Goal: Task Accomplishment & Management: Complete application form

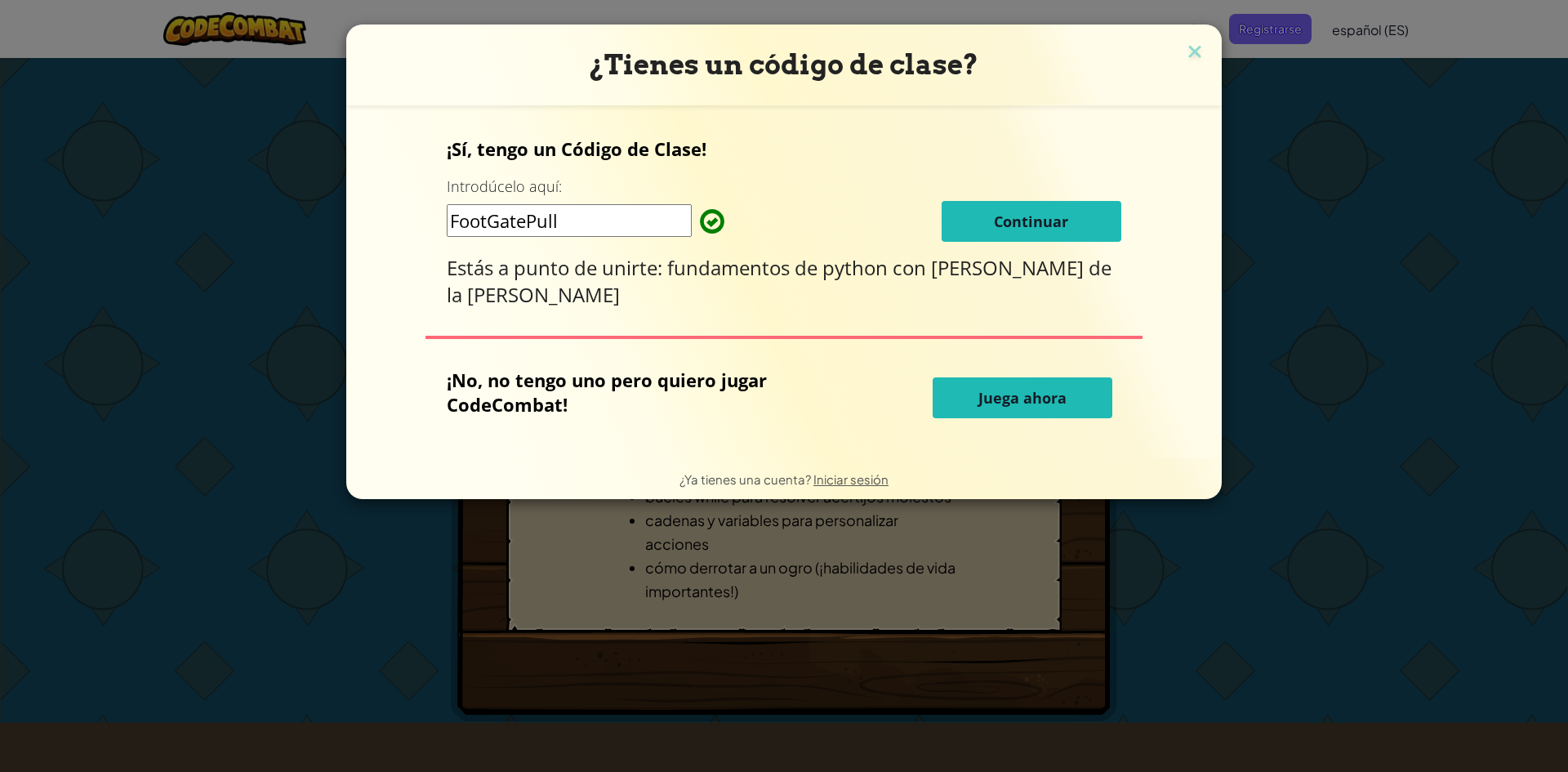
click at [1009, 224] on font "Continuar" at bounding box center [1031, 221] width 74 height 19
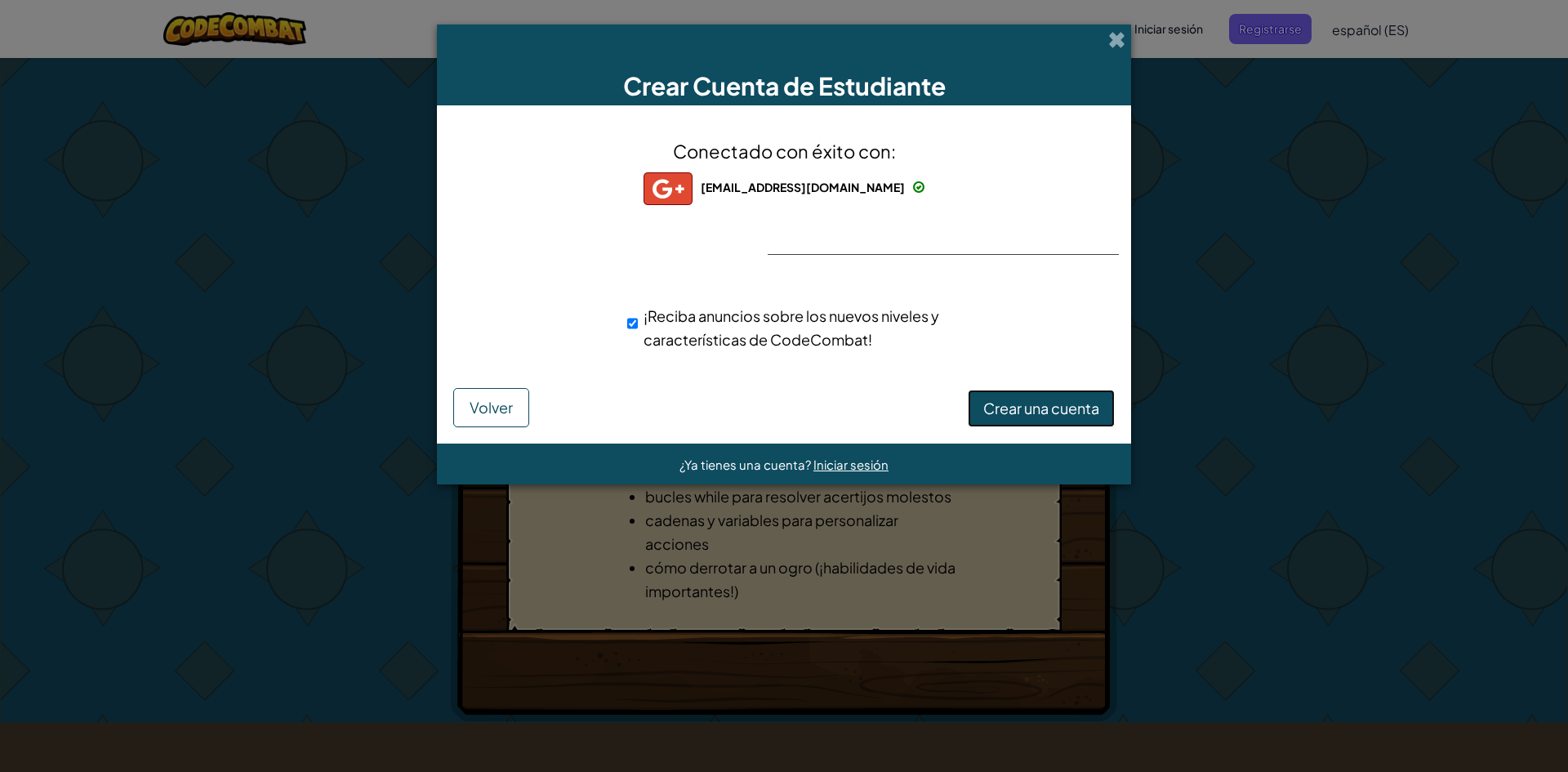
click at [1085, 418] on button "Crear una cuenta" at bounding box center [1041, 408] width 147 height 37
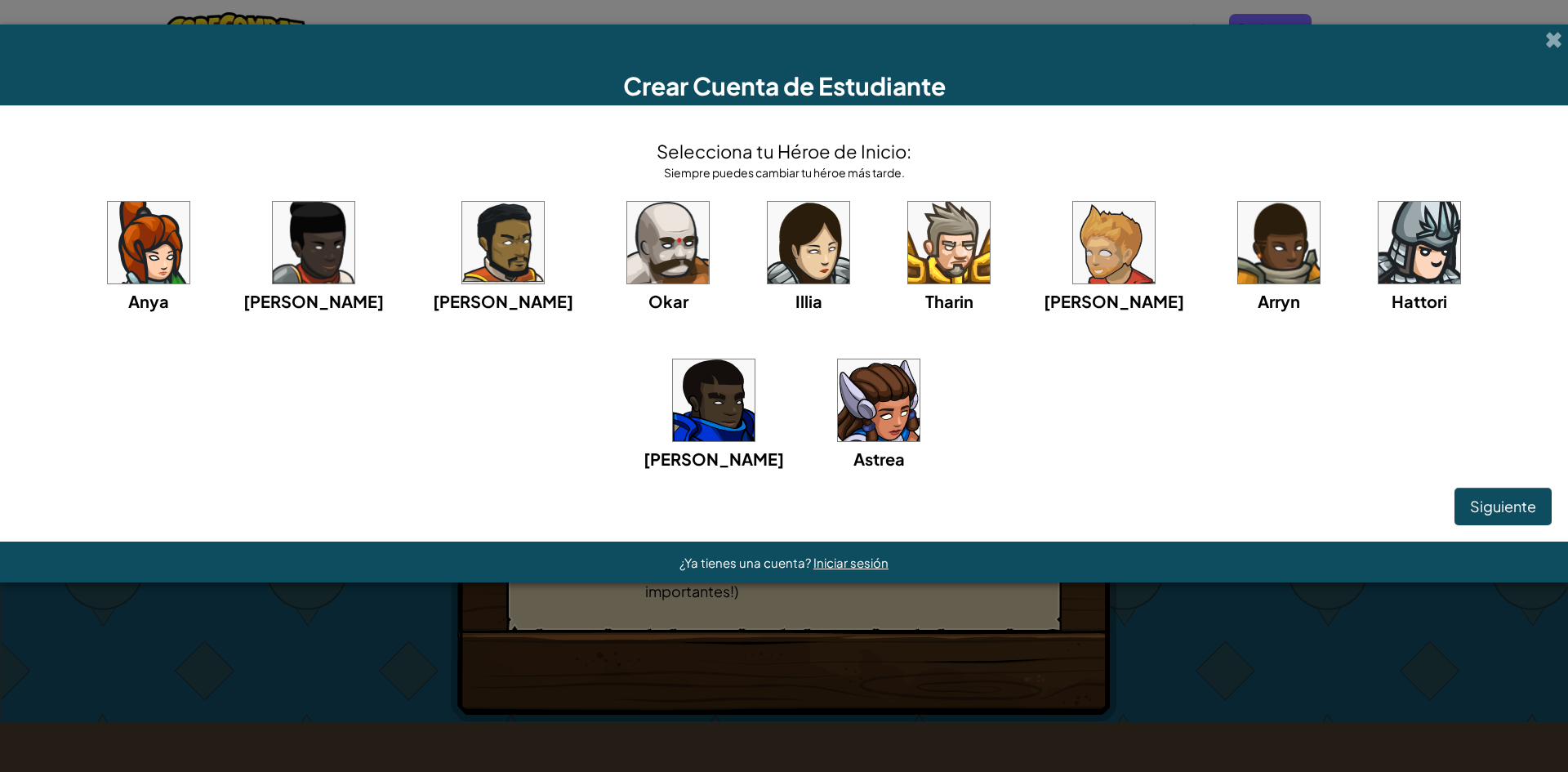
click at [136, 260] on img at bounding box center [148, 243] width 82 height 82
click at [838, 405] on img at bounding box center [879, 400] width 82 height 82
click at [1514, 517] on button "Siguiente" at bounding box center [1503, 506] width 97 height 37
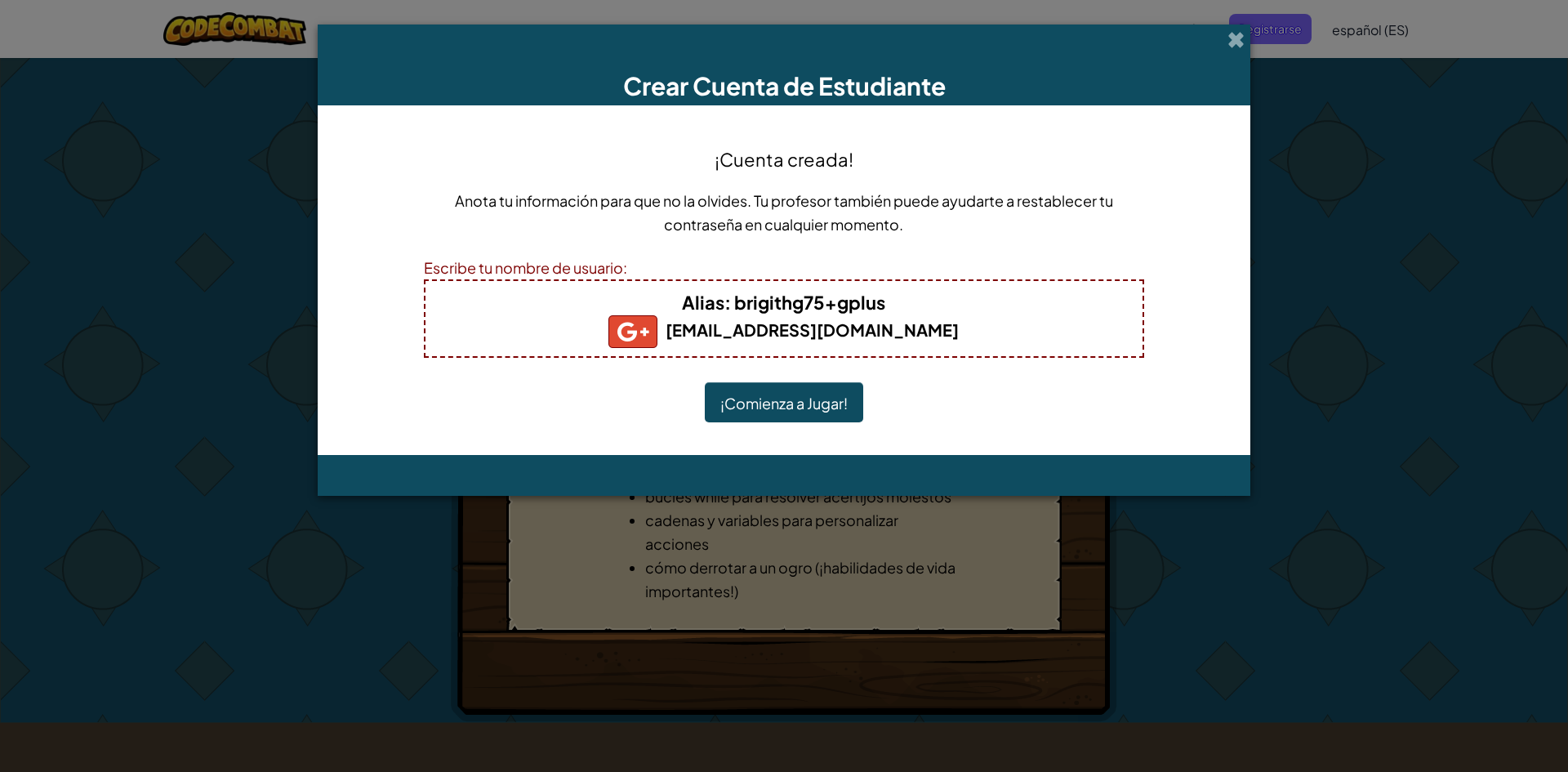
click at [893, 300] on h4 "Alias : brigithg75+gplus" at bounding box center [783, 302] width 684 height 26
drag, startPoint x: 892, startPoint y: 301, endPoint x: 820, endPoint y: 302, distance: 72.0
click at [820, 302] on h4 "Alias : brigithg75+gplus" at bounding box center [783, 302] width 684 height 26
drag, startPoint x: 773, startPoint y: 425, endPoint x: 783, endPoint y: 418, distance: 12.2
click at [781, 423] on div "¡Cuenta creada! Anota tu información para que no la olvides. Tu profesor tambié…" at bounding box center [784, 280] width 721 height 317
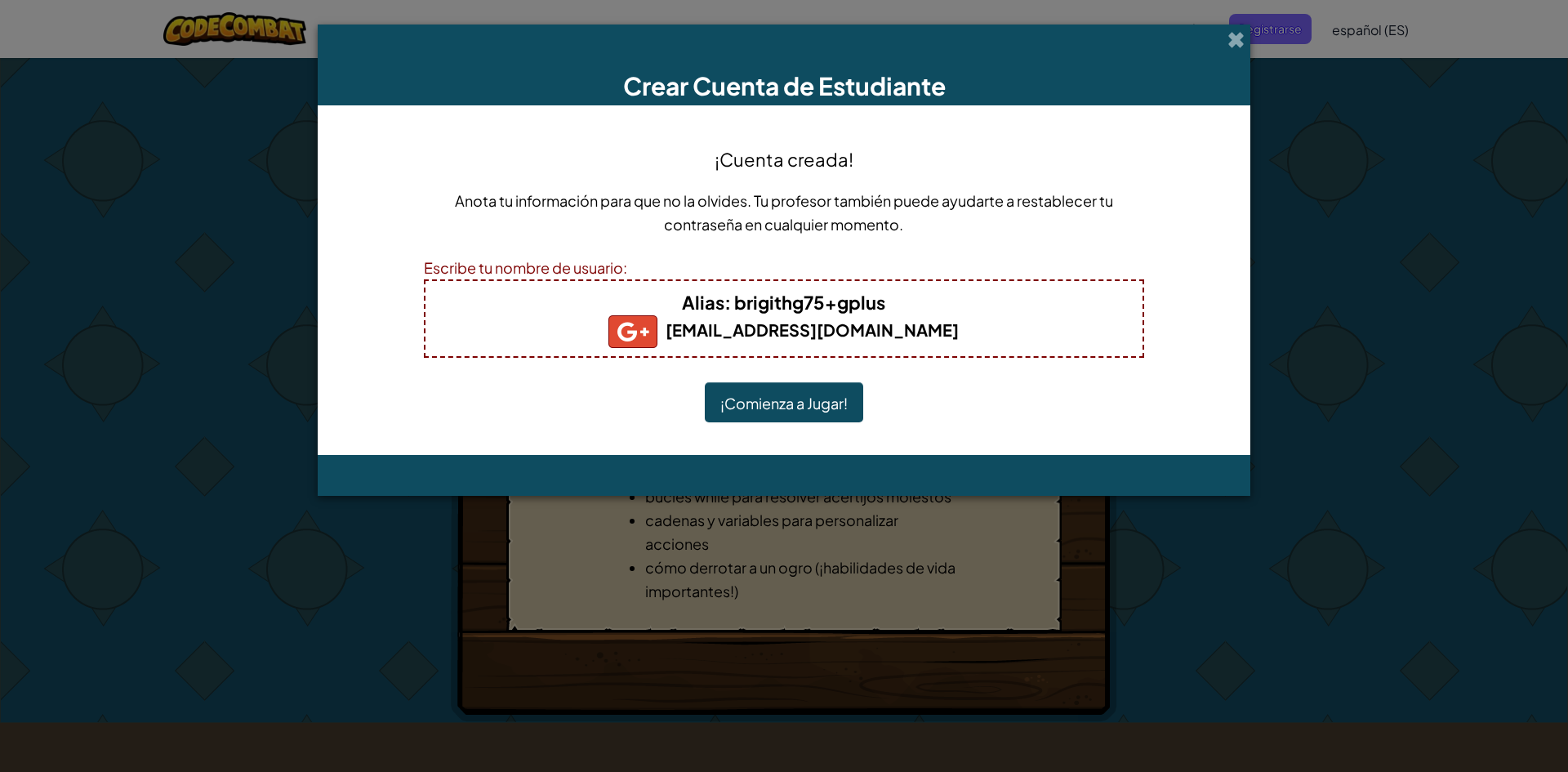
drag, startPoint x: 732, startPoint y: 299, endPoint x: 885, endPoint y: 304, distance: 153.1
click at [885, 304] on font ": brigithg75+gplus" at bounding box center [805, 302] width 161 height 23
click at [852, 345] on h5 "brigithg75@gmail.com" at bounding box center [783, 331] width 684 height 33
drag, startPoint x: 891, startPoint y: 314, endPoint x: 735, endPoint y: 307, distance: 156.2
click at [735, 307] on h4 "Alias : brigithg75+gplus" at bounding box center [783, 302] width 684 height 26
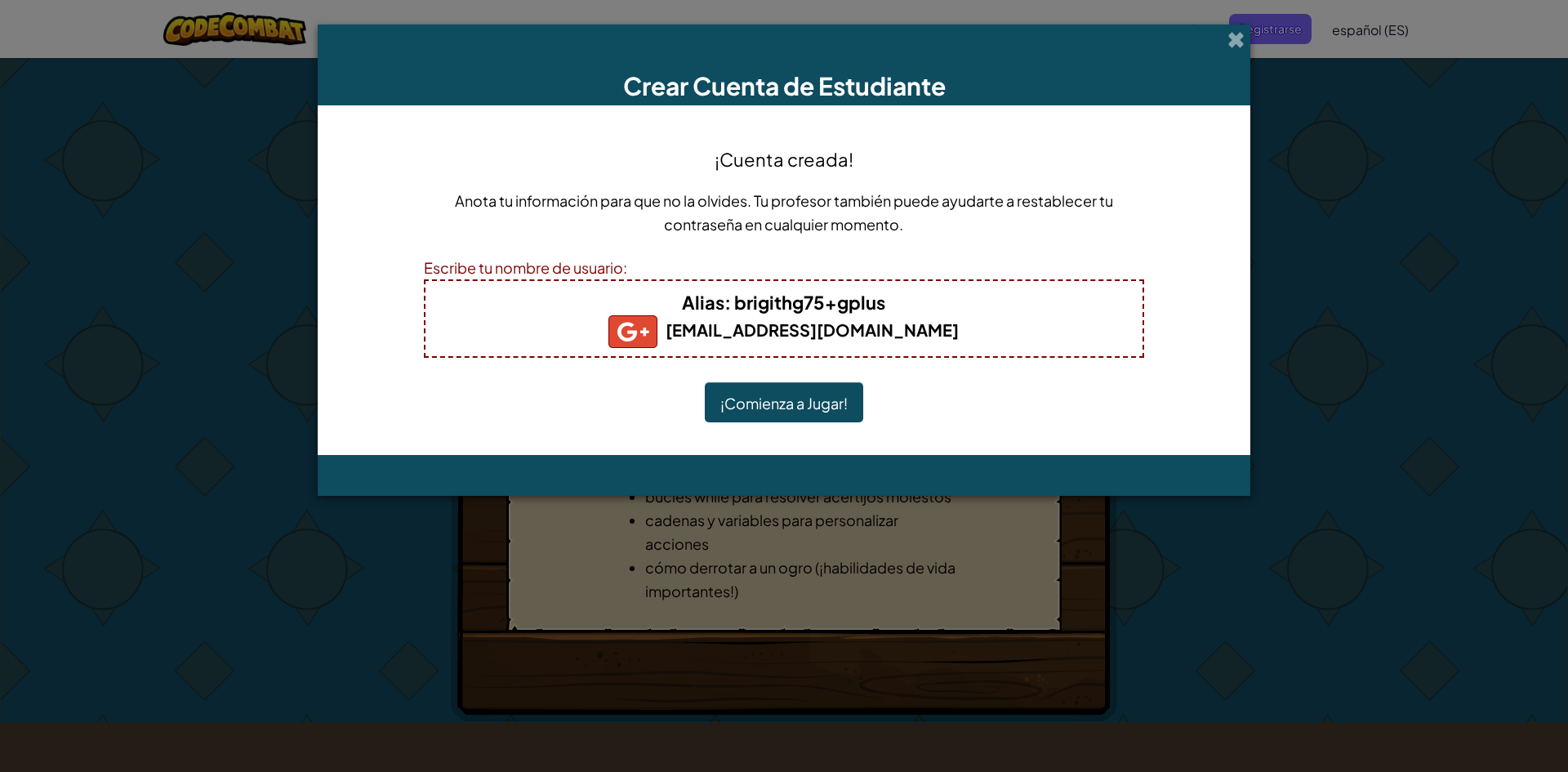
click at [984, 436] on div "¡Cuenta creada! Anota tu información para que no la olvides. Tu profesor tambié…" at bounding box center [784, 280] width 721 height 317
click at [771, 399] on font "¡Comienza a Jugar!" at bounding box center [784, 403] width 128 height 19
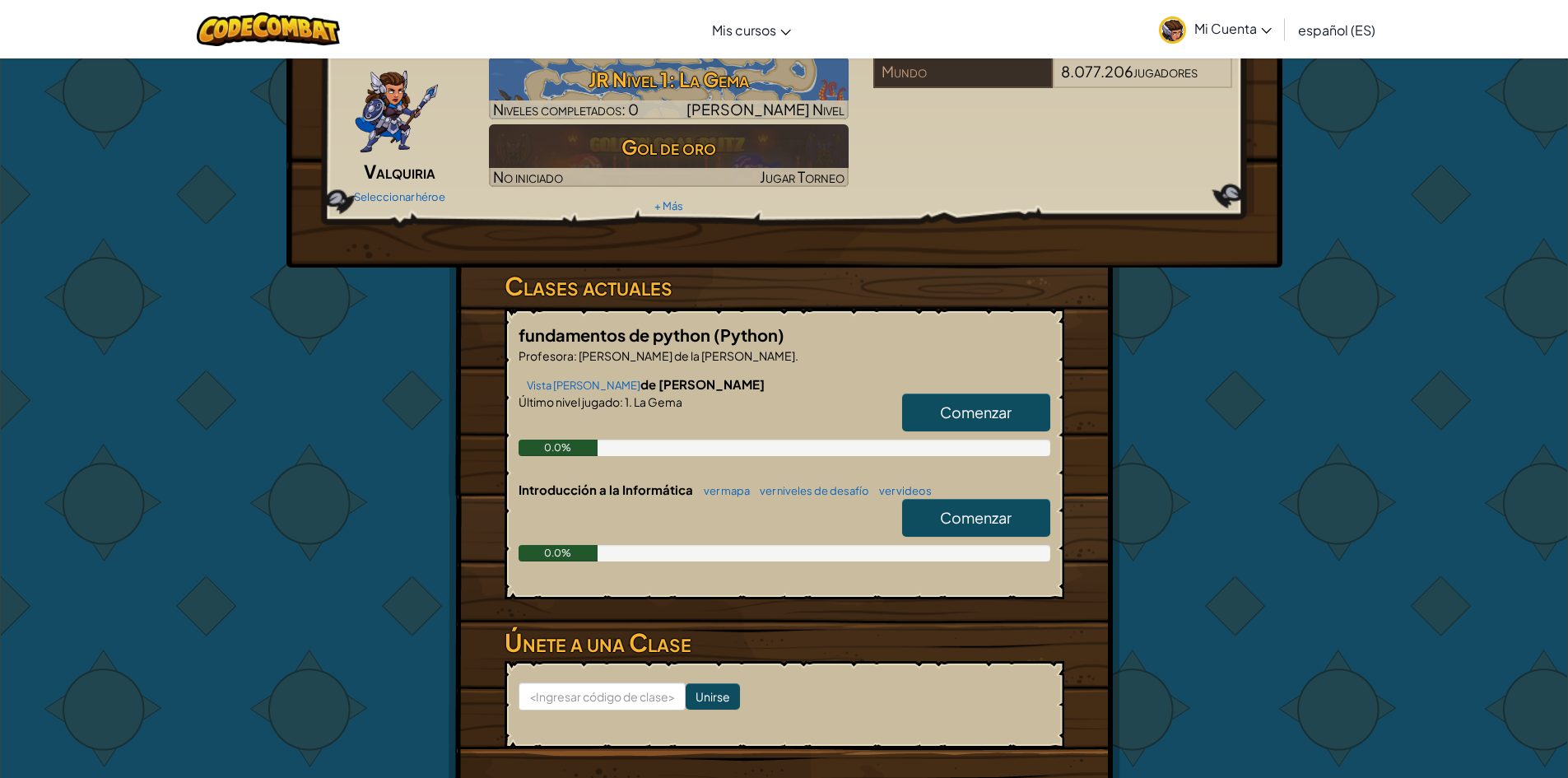
scroll to position [164, 0]
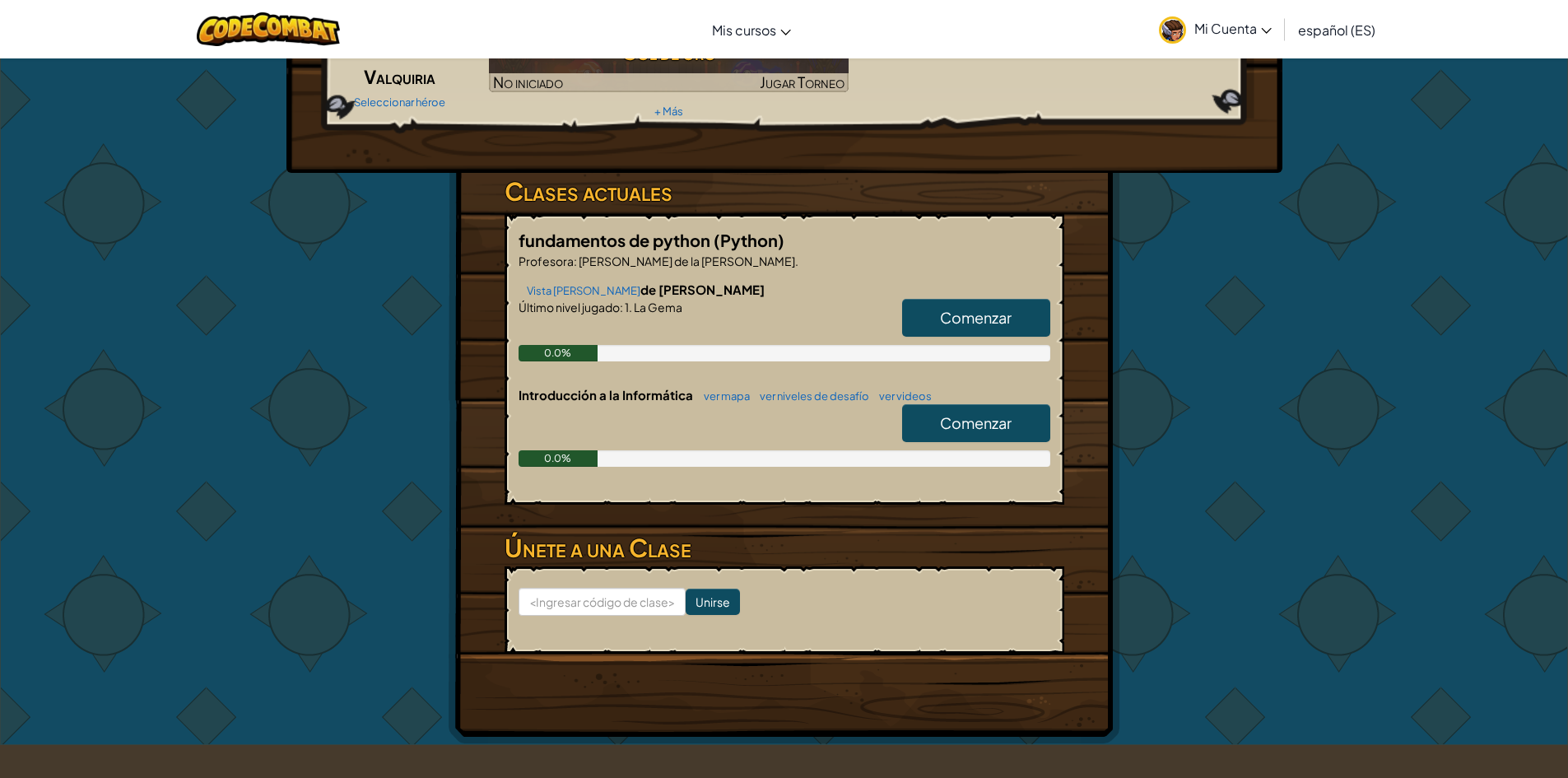
click at [986, 322] on font "Comenzar" at bounding box center [976, 317] width 72 height 19
select select "es-ES"
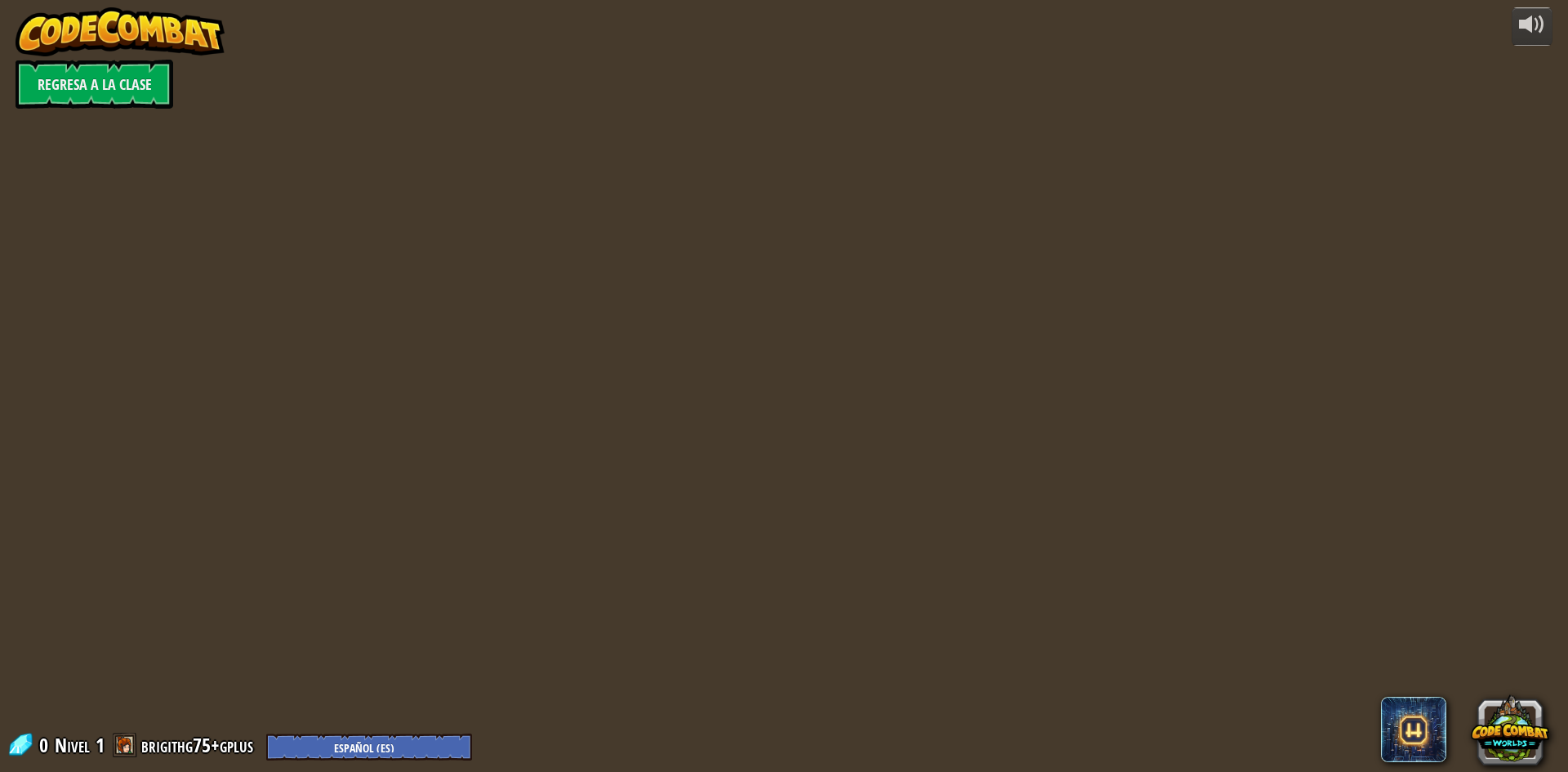
select select "es-ES"
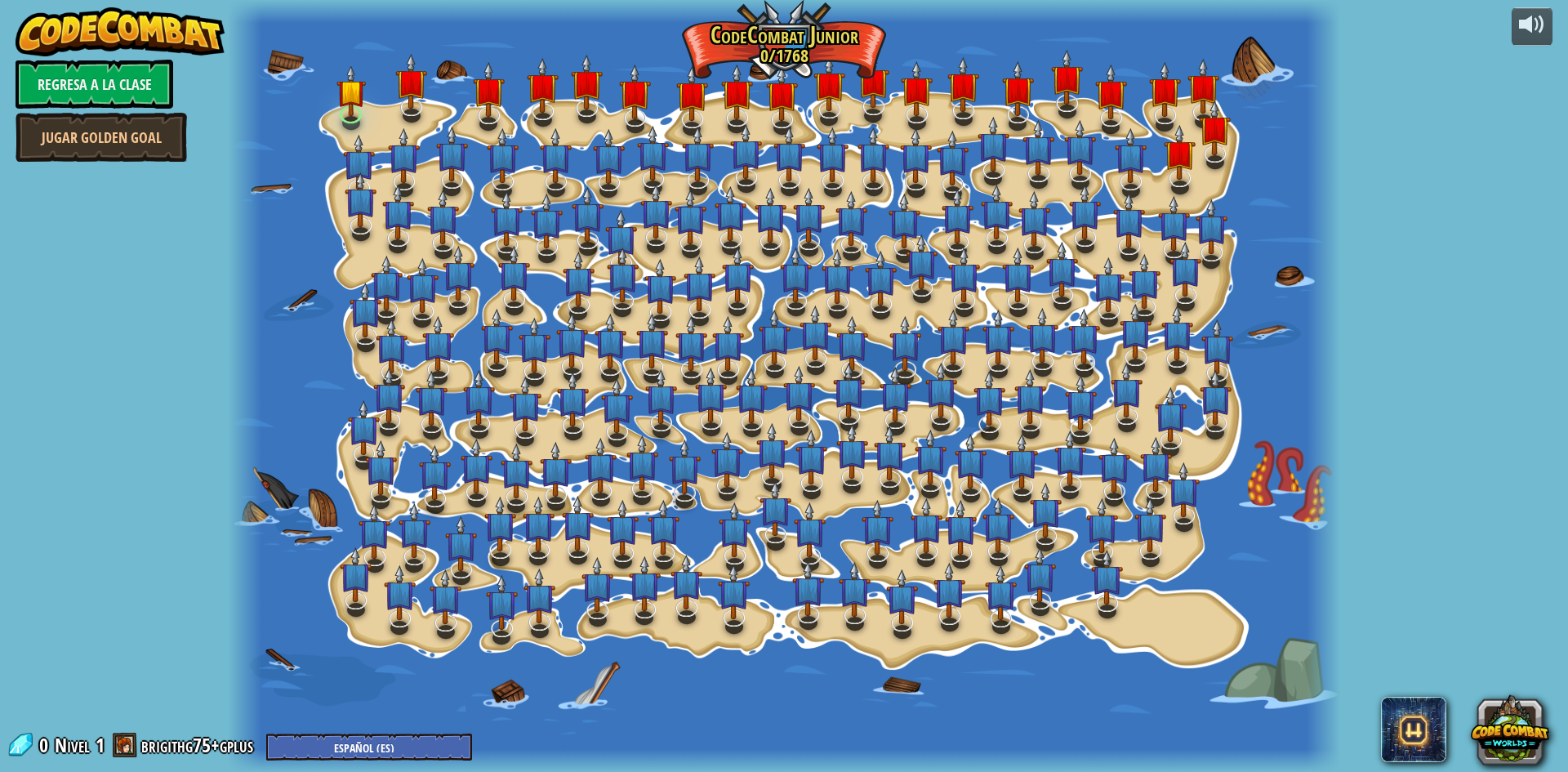
select select "es-ES"
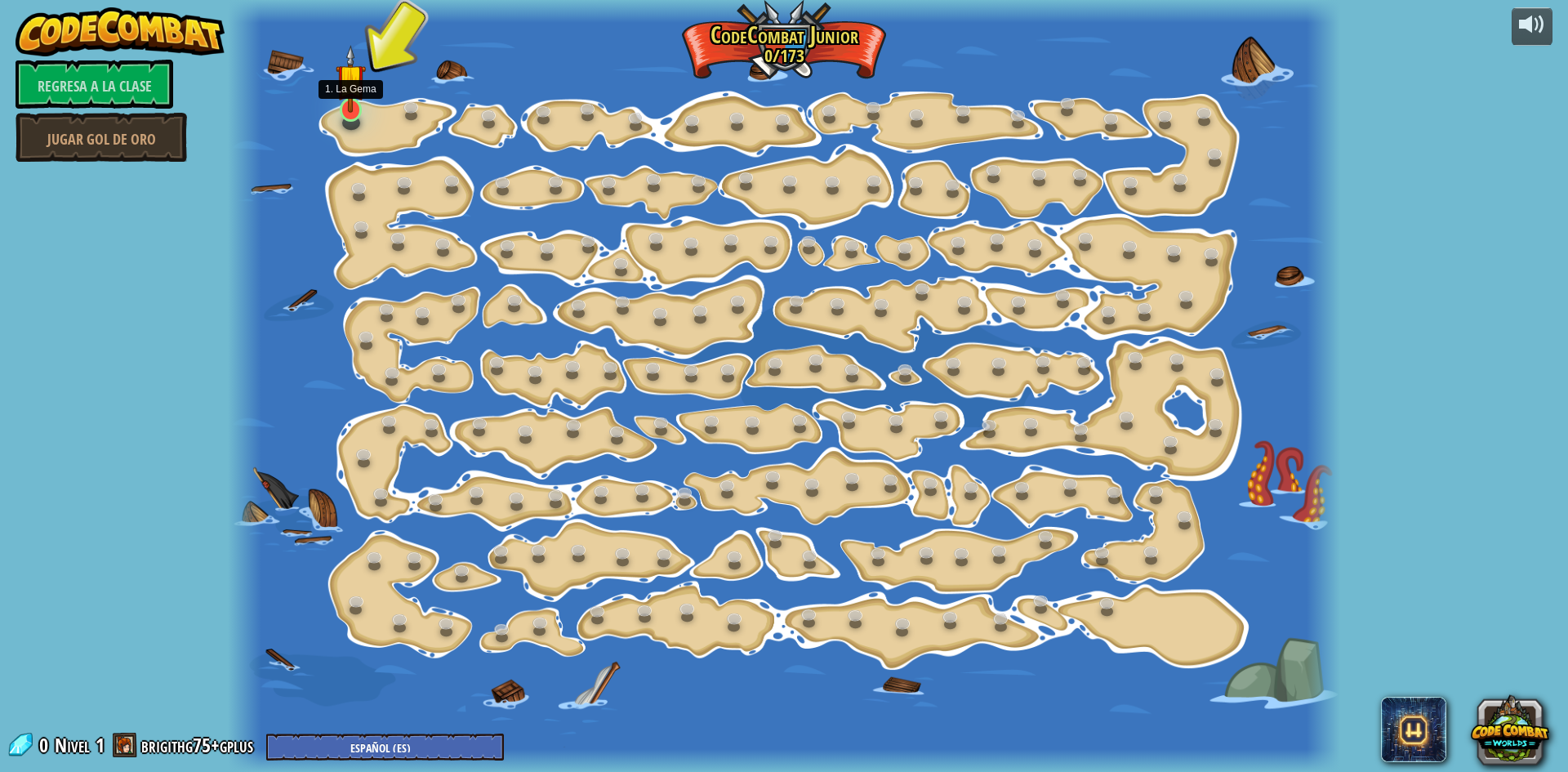
click at [359, 109] on img at bounding box center [350, 79] width 30 height 68
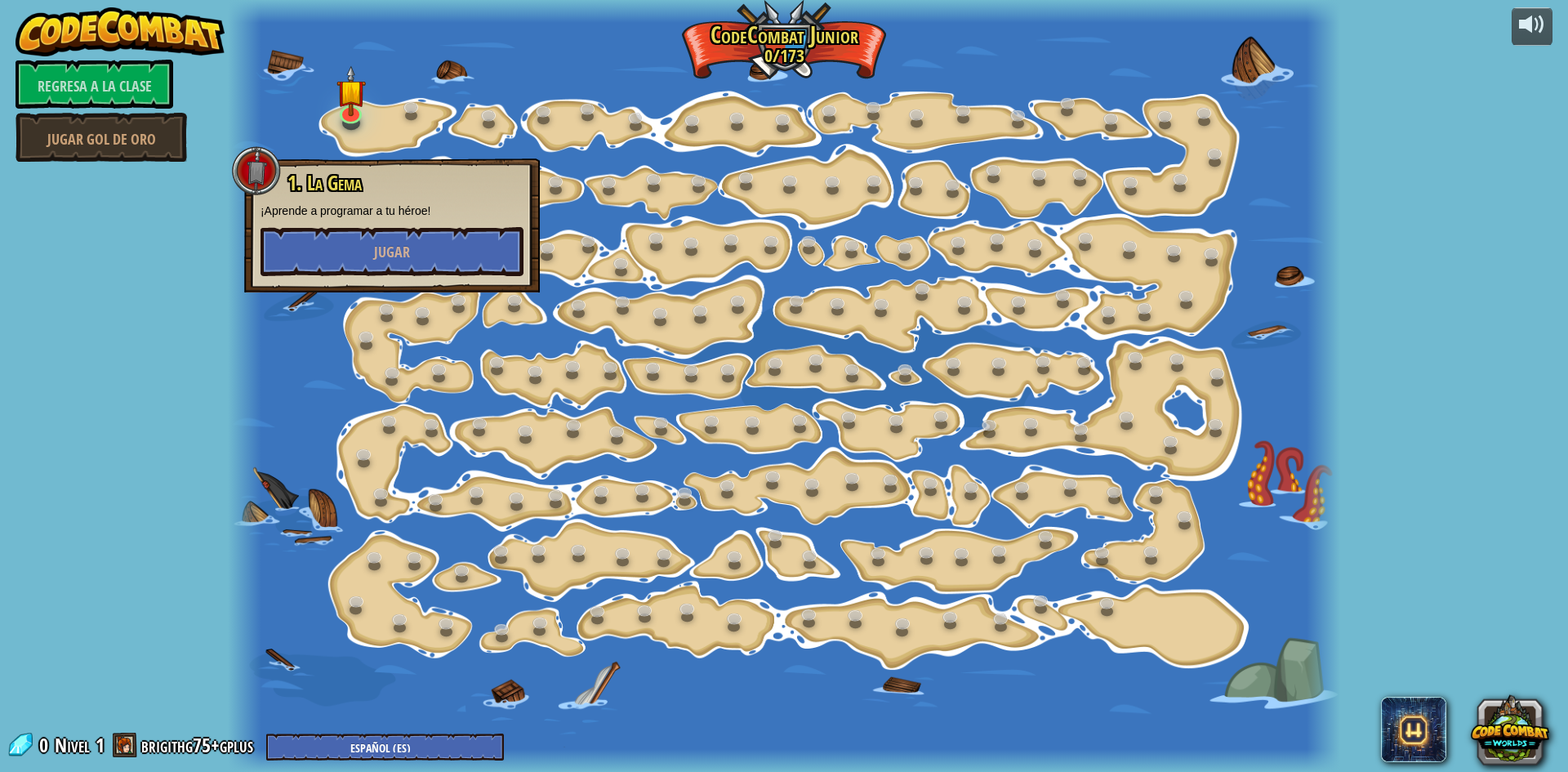
click at [98, 373] on div "Desarrollado por Regresa a la clase Jugar gol de oro 15. Cambio de Paso (Bloque…" at bounding box center [784, 386] width 1568 height 772
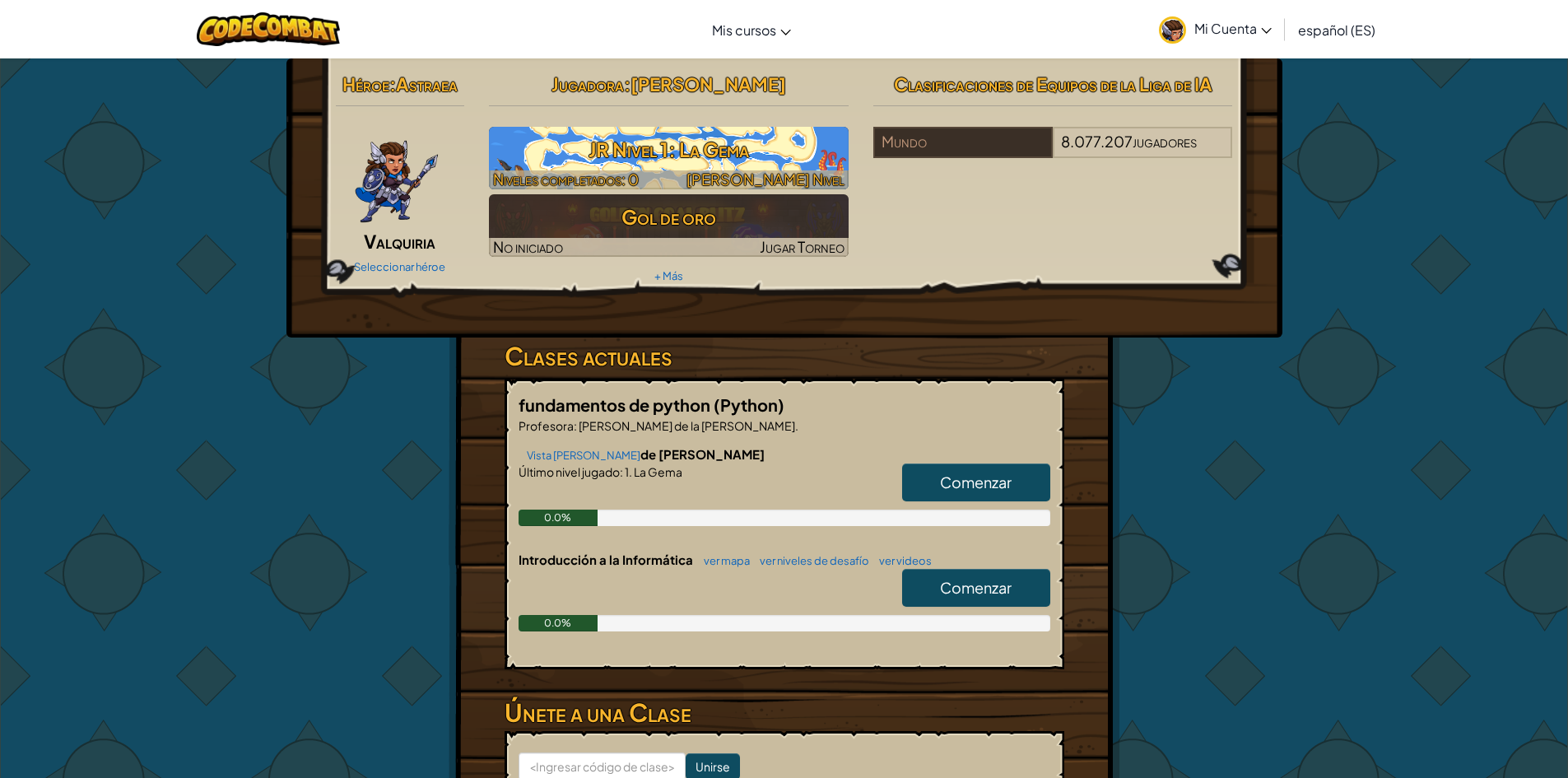
click at [712, 135] on h3 "JR Nivel 1: La Gema" at bounding box center [669, 149] width 360 height 37
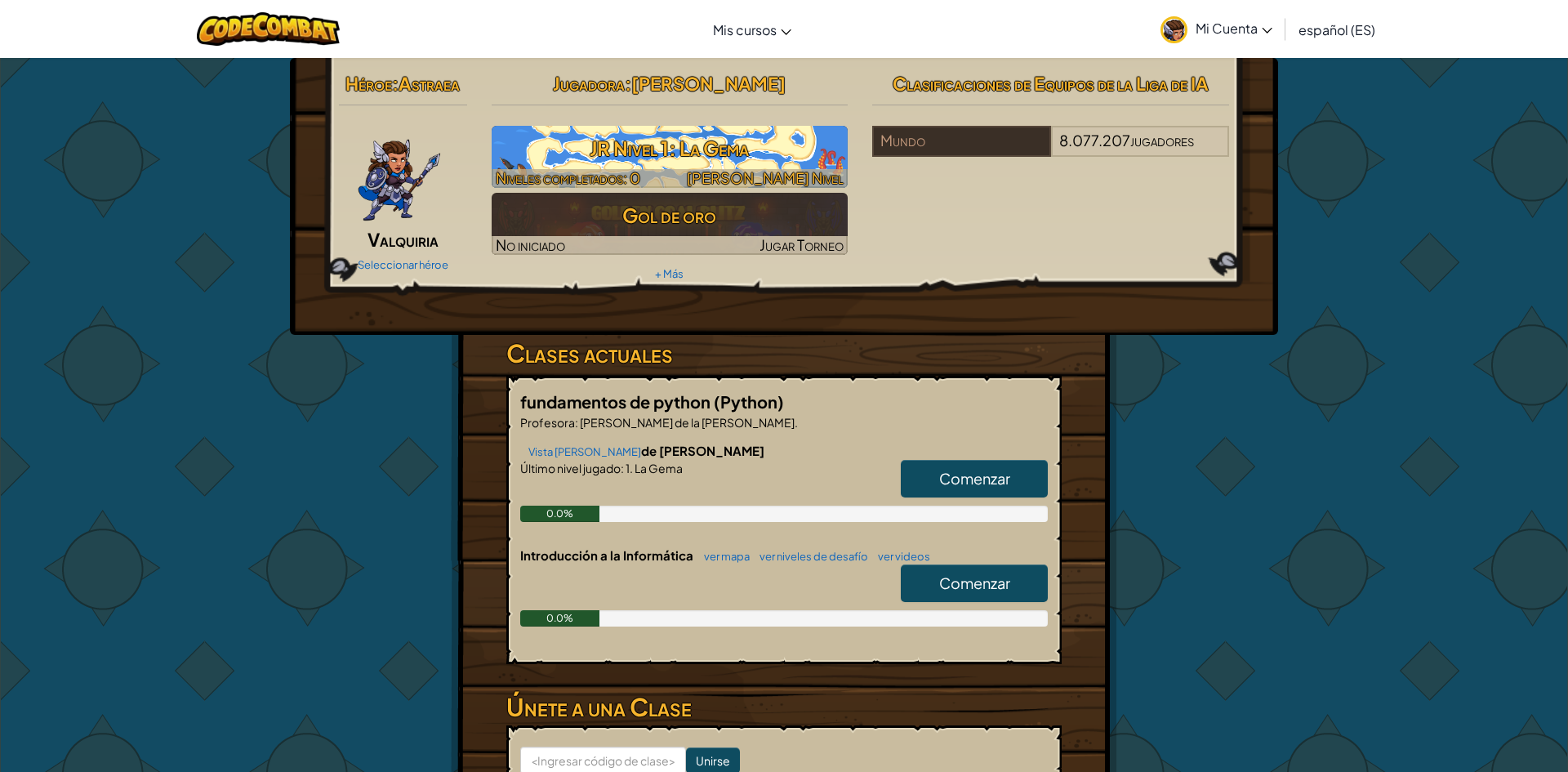
select select "es-ES"
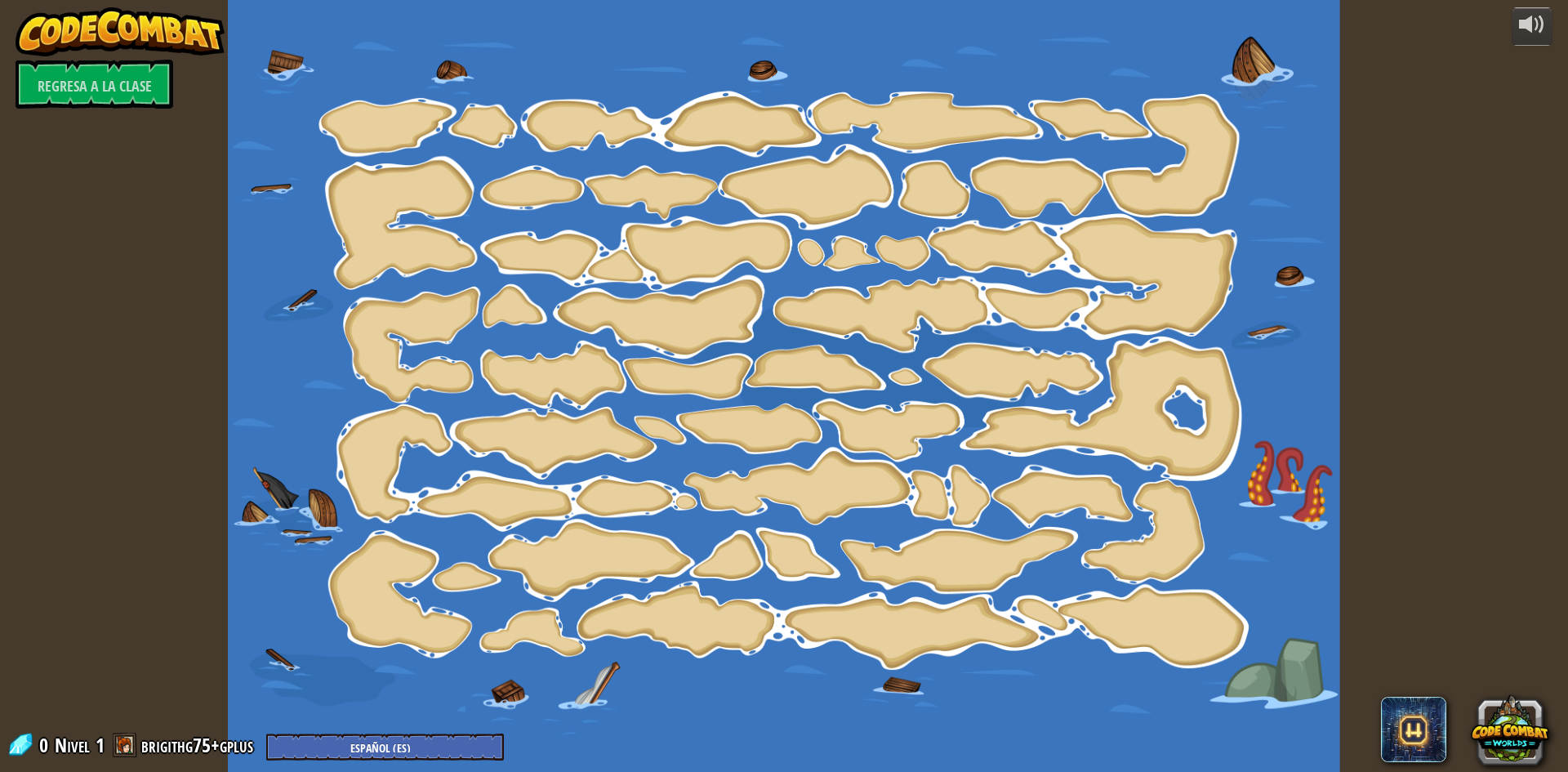
select select "es-ES"
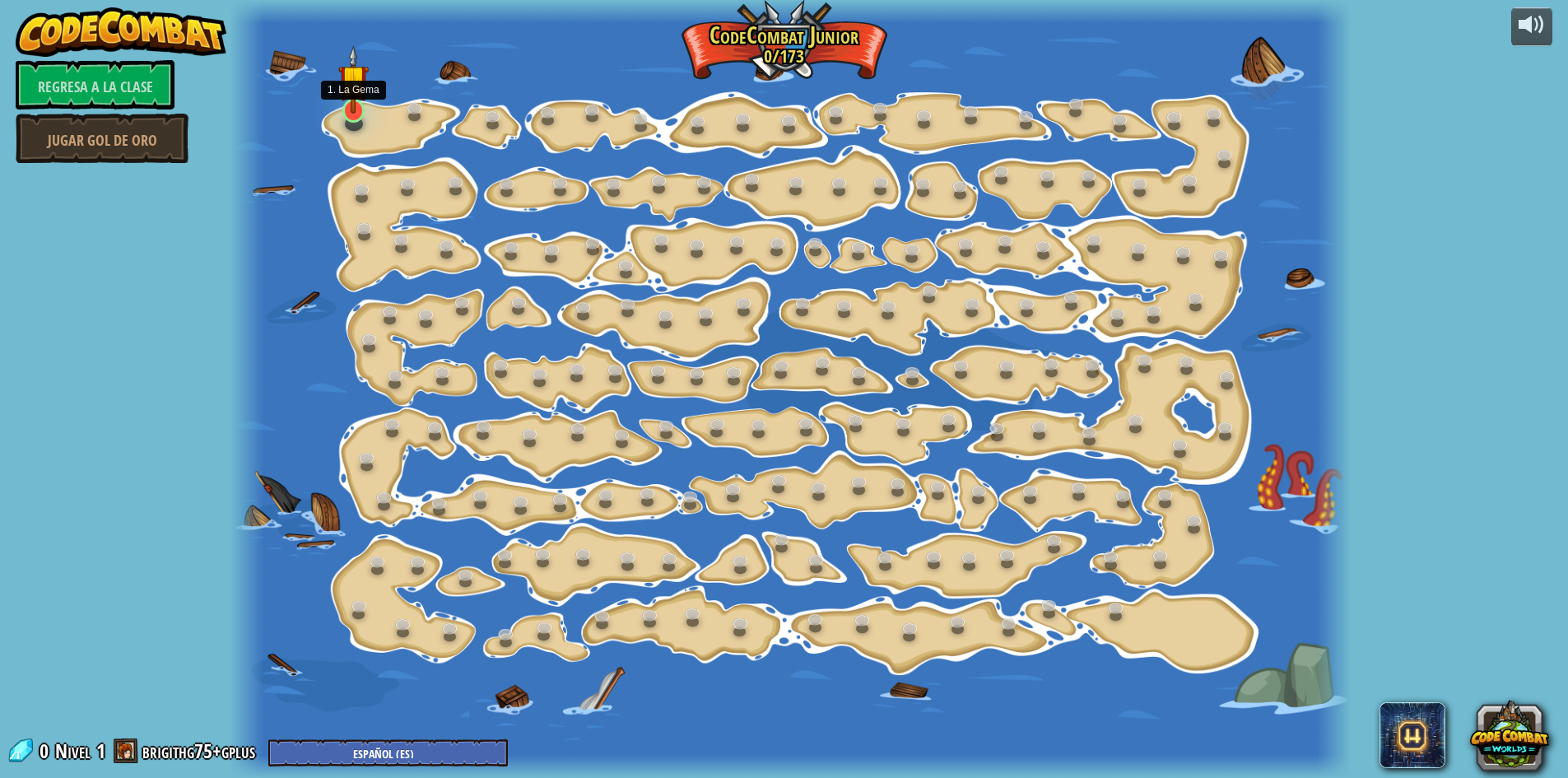
click at [352, 112] on img at bounding box center [353, 79] width 30 height 68
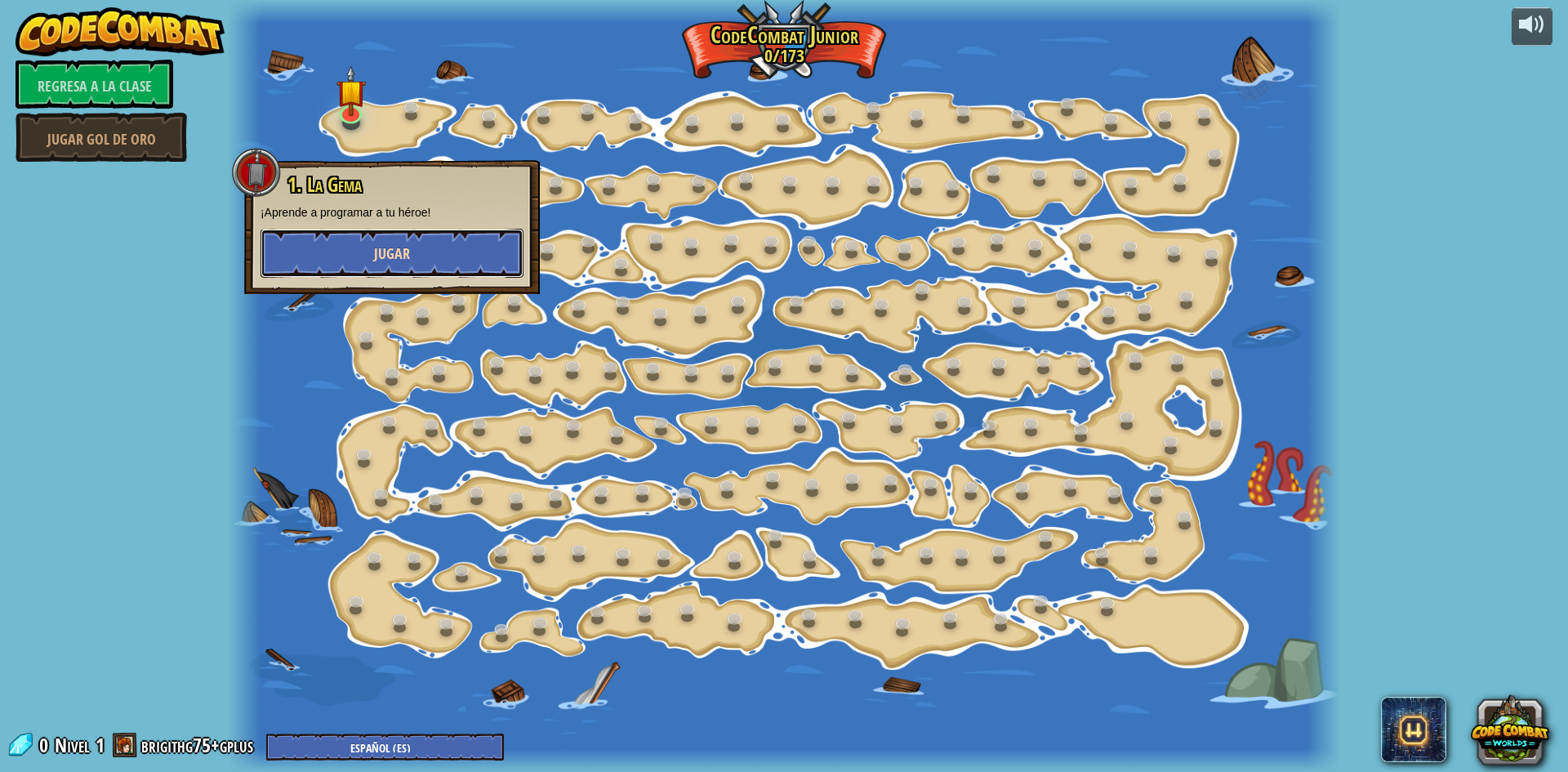
click at [458, 268] on button "Jugar" at bounding box center [392, 253] width 263 height 49
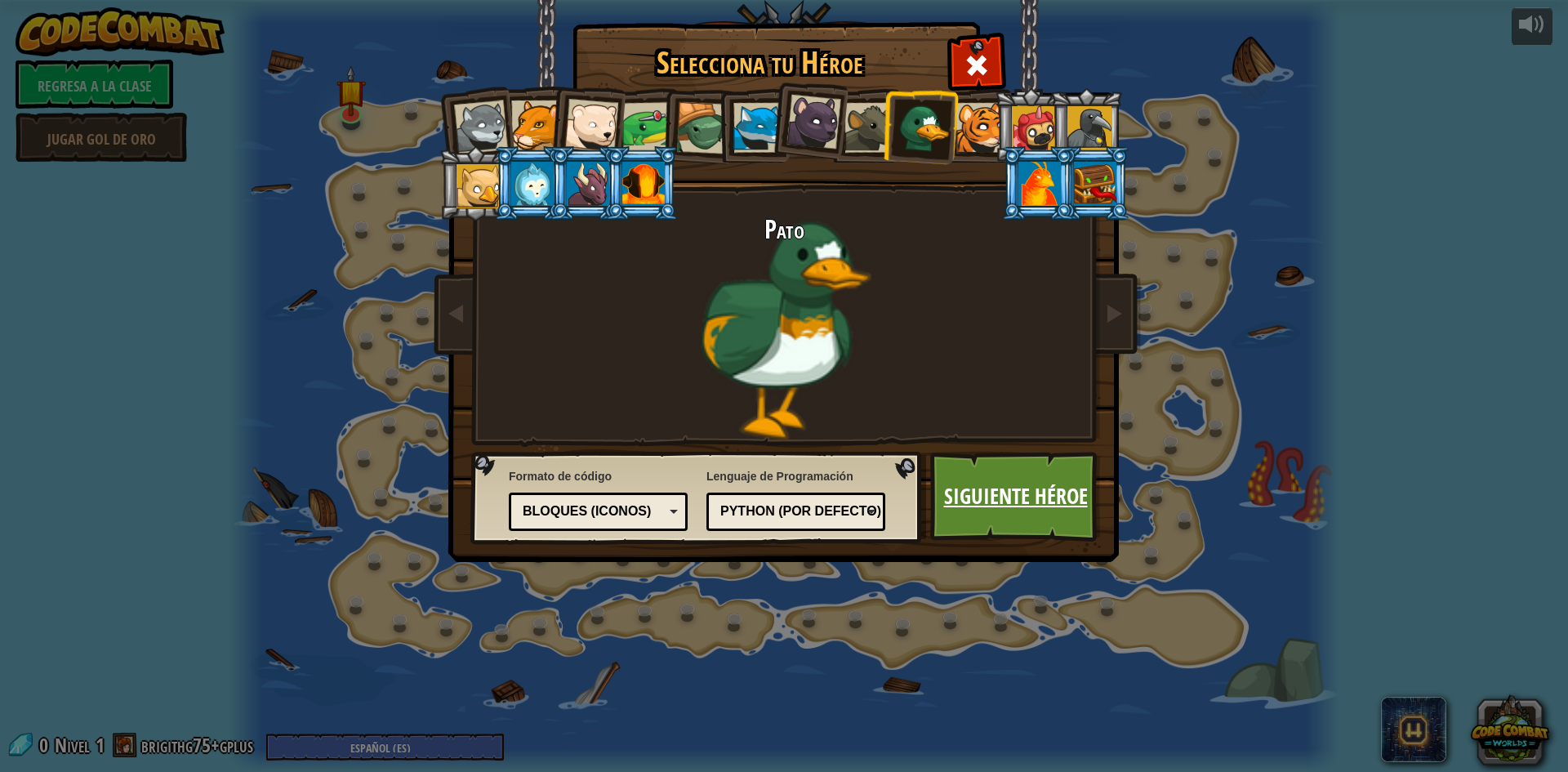
click at [1030, 509] on font "Siguiente héroe" at bounding box center [1016, 496] width 144 height 30
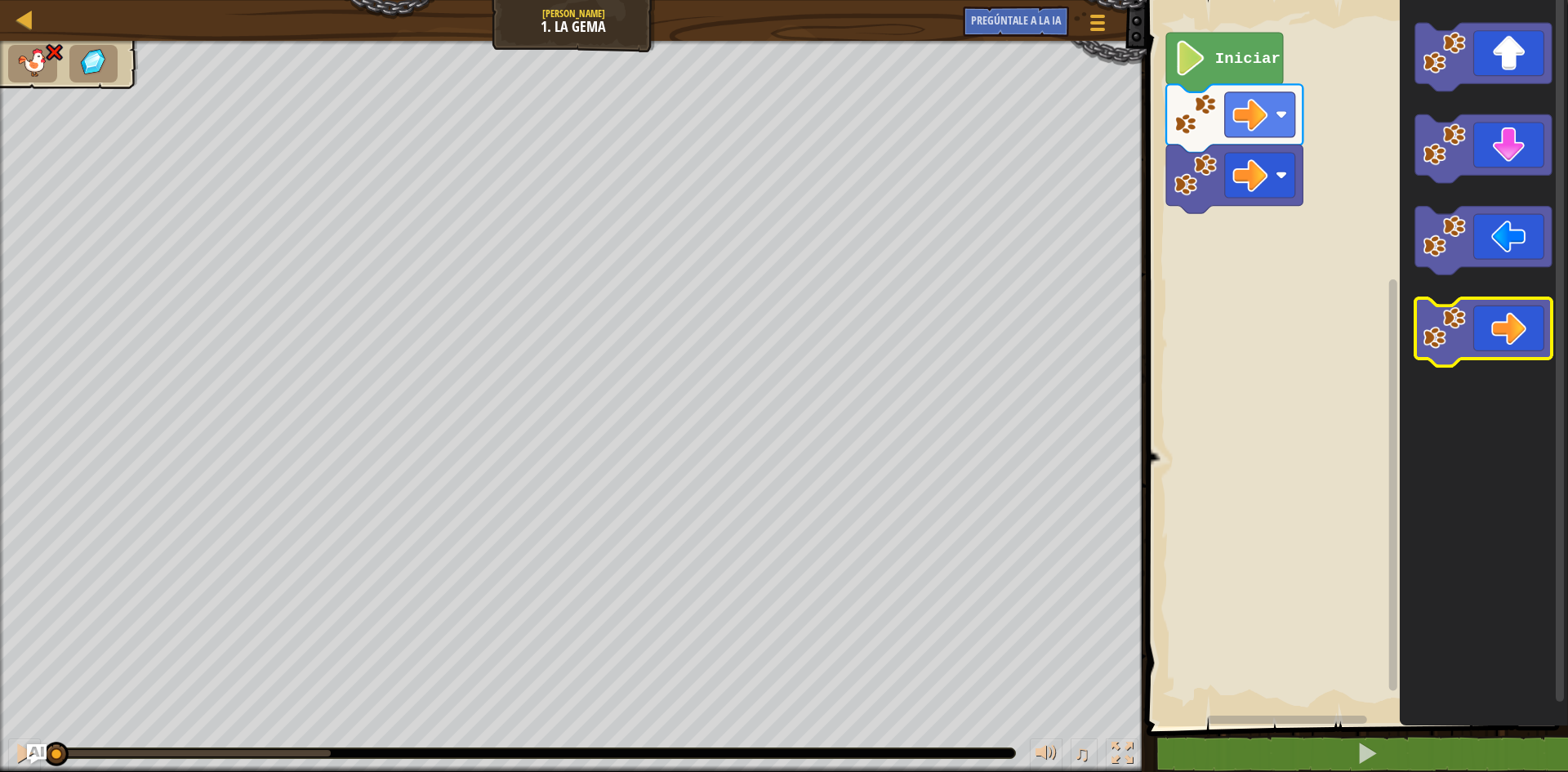
click at [1510, 323] on icon "Espacio de trabajo de Blockly" at bounding box center [1483, 331] width 136 height 68
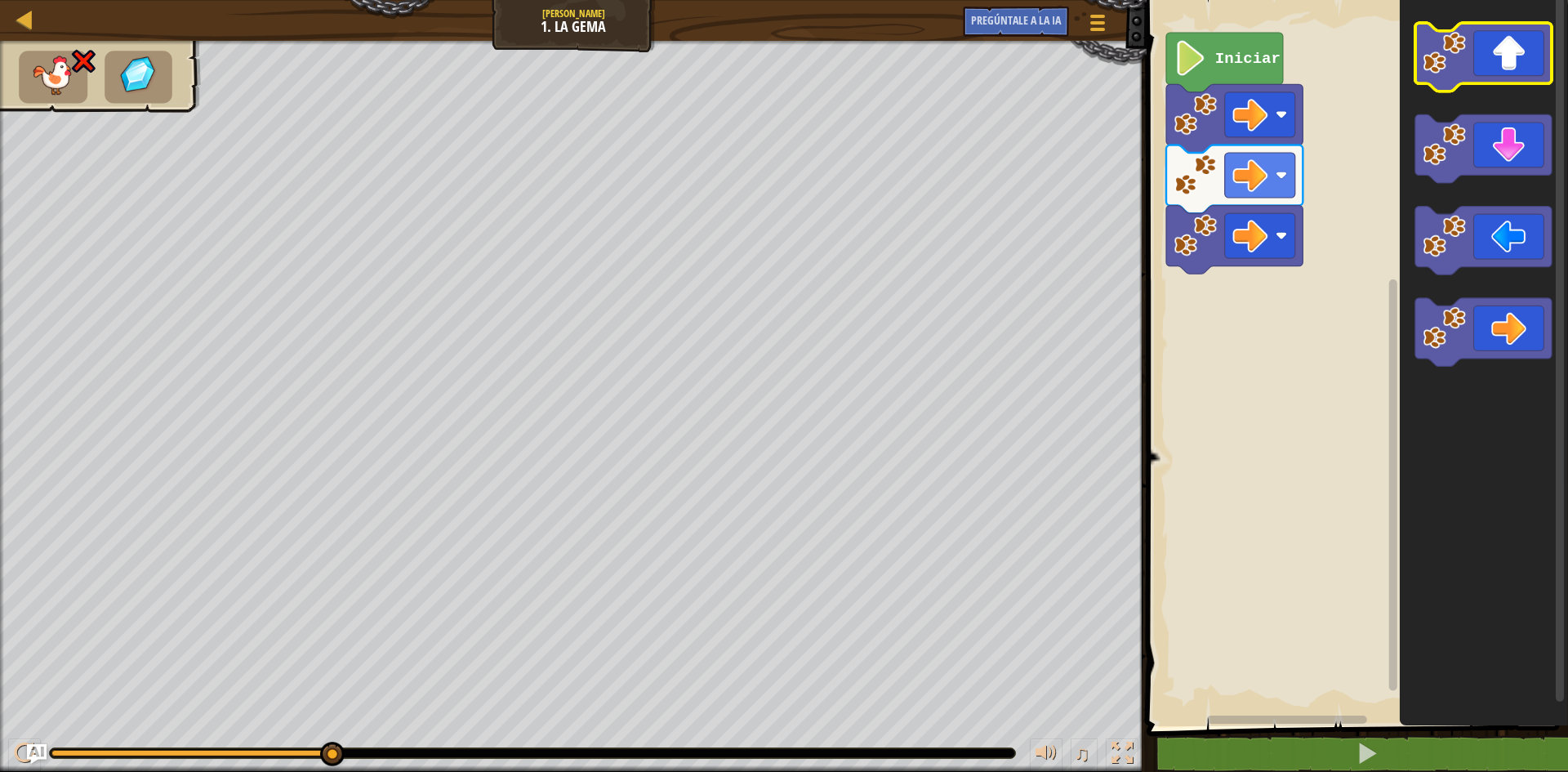
click at [1495, 77] on icon "Espacio de trabajo de Blockly" at bounding box center [1483, 57] width 136 height 68
click at [1501, 65] on icon "Espacio de trabajo de Blockly" at bounding box center [1483, 57] width 136 height 68
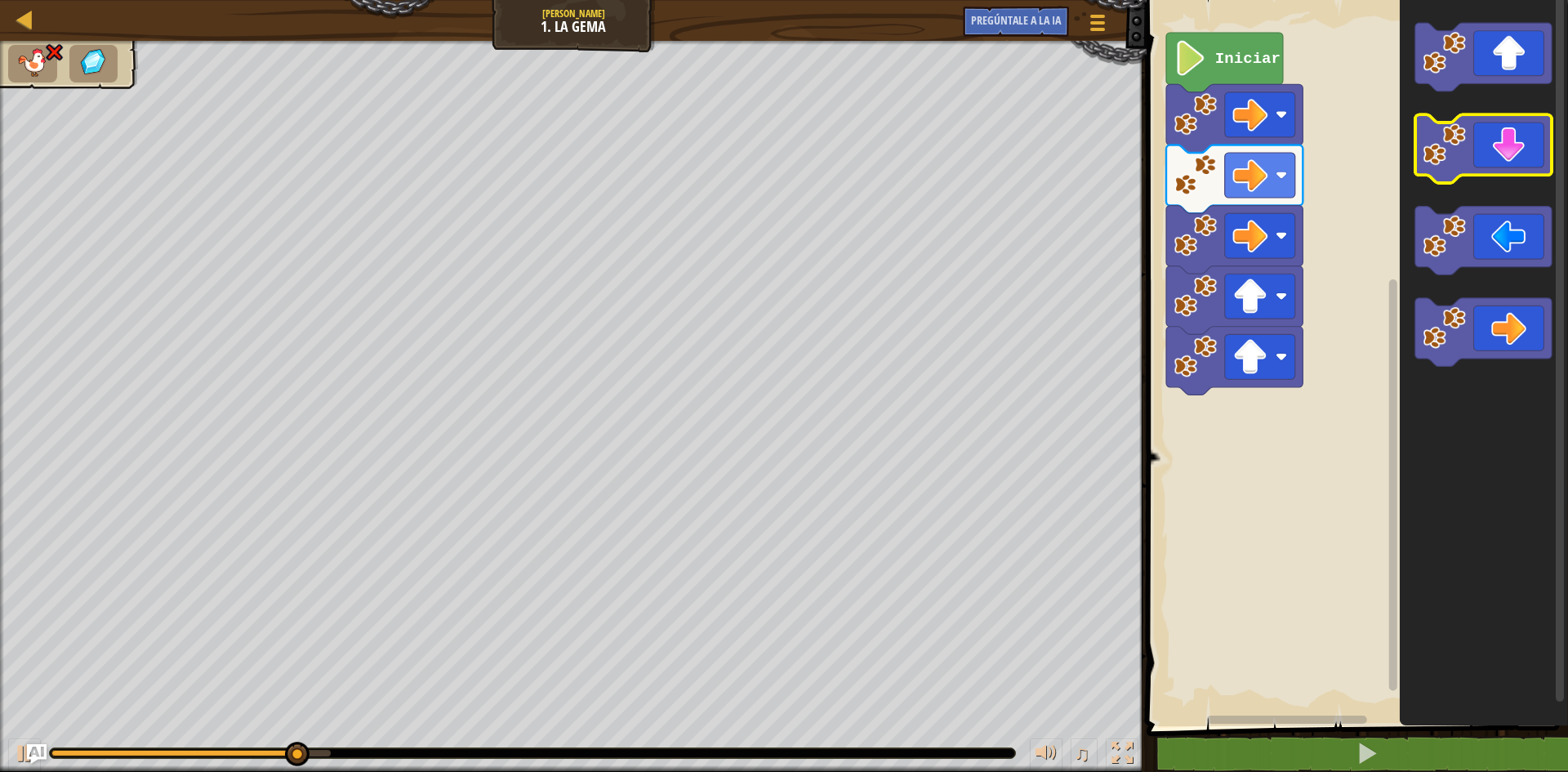
click at [1512, 131] on icon "Espacio de trabajo de Blockly" at bounding box center [1483, 149] width 136 height 68
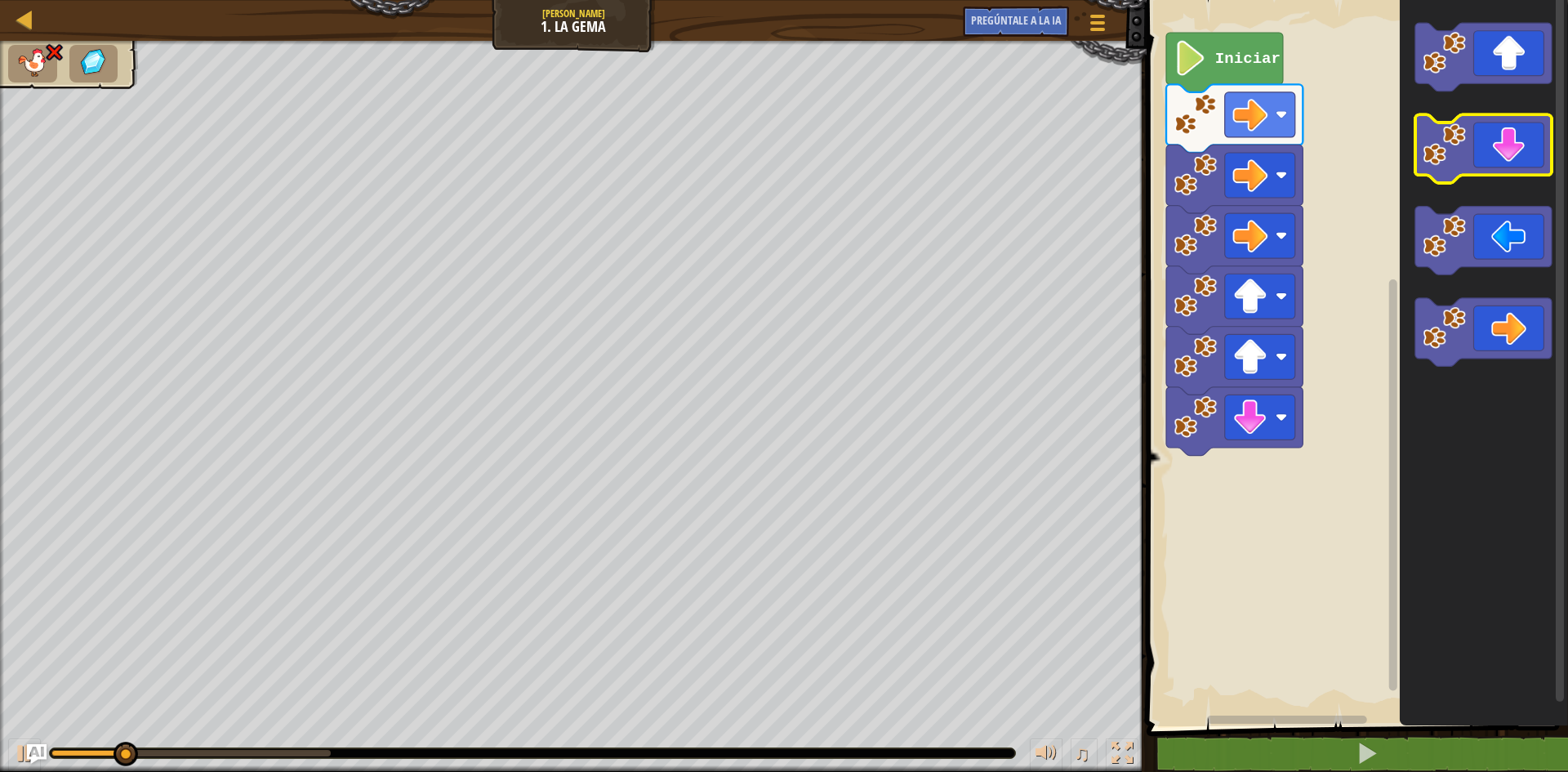
click at [1510, 141] on icon "Espacio de trabajo de Blockly" at bounding box center [1483, 149] width 136 height 68
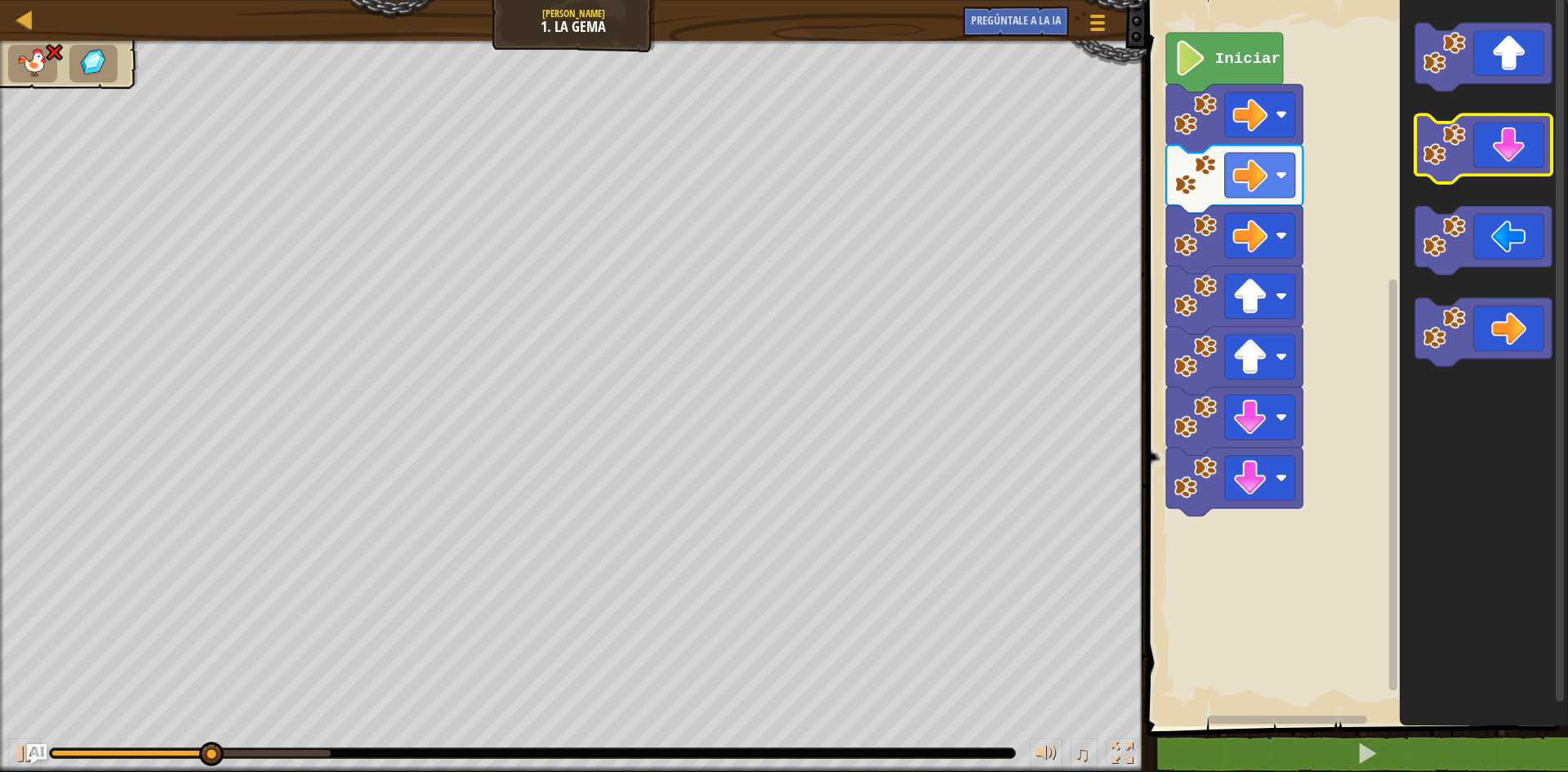
click at [1510, 141] on icon "Espacio de trabajo de Blockly" at bounding box center [1483, 149] width 136 height 68
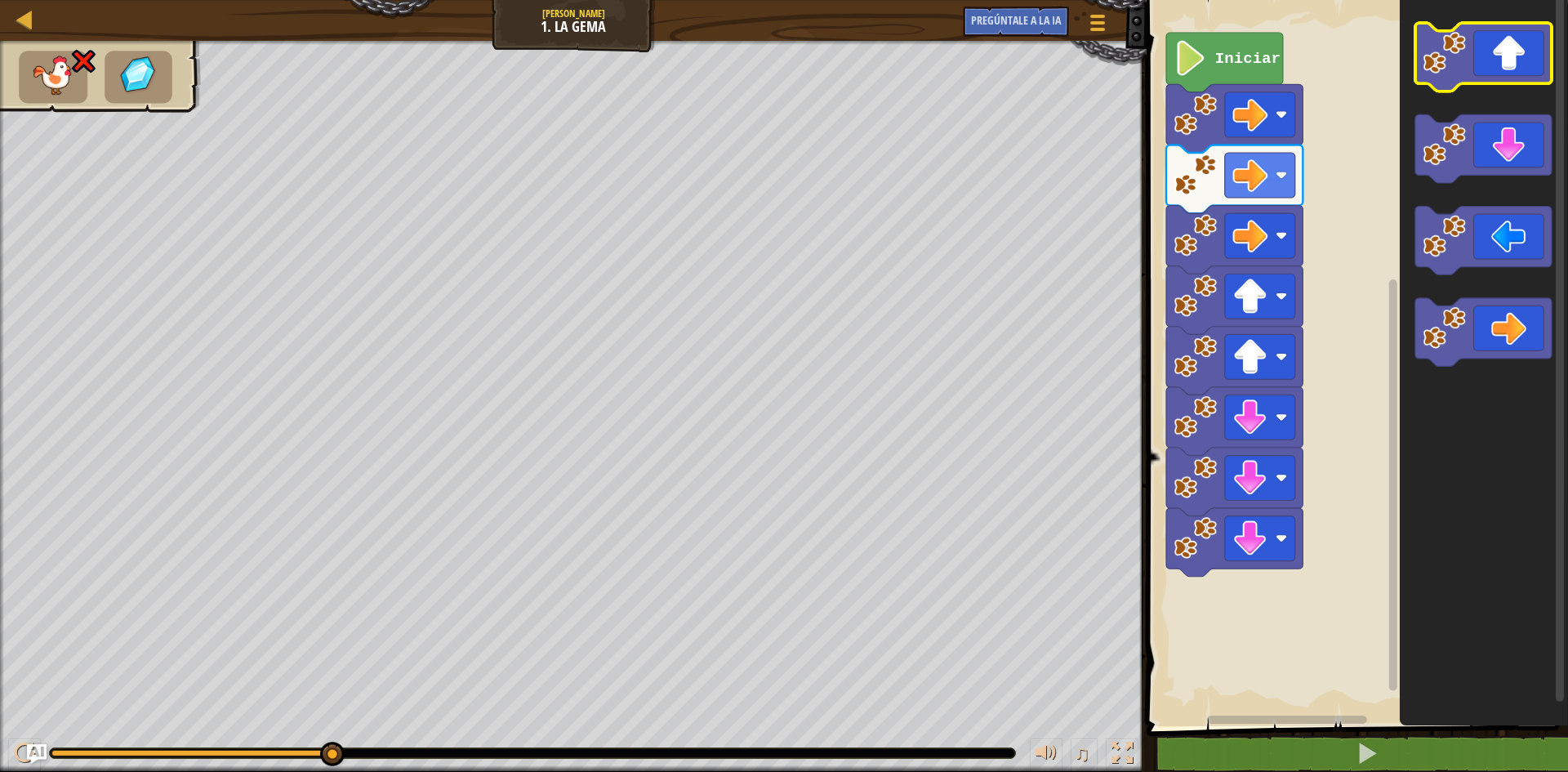
click at [1489, 47] on icon "Espacio de trabajo de Blockly" at bounding box center [1483, 57] width 136 height 68
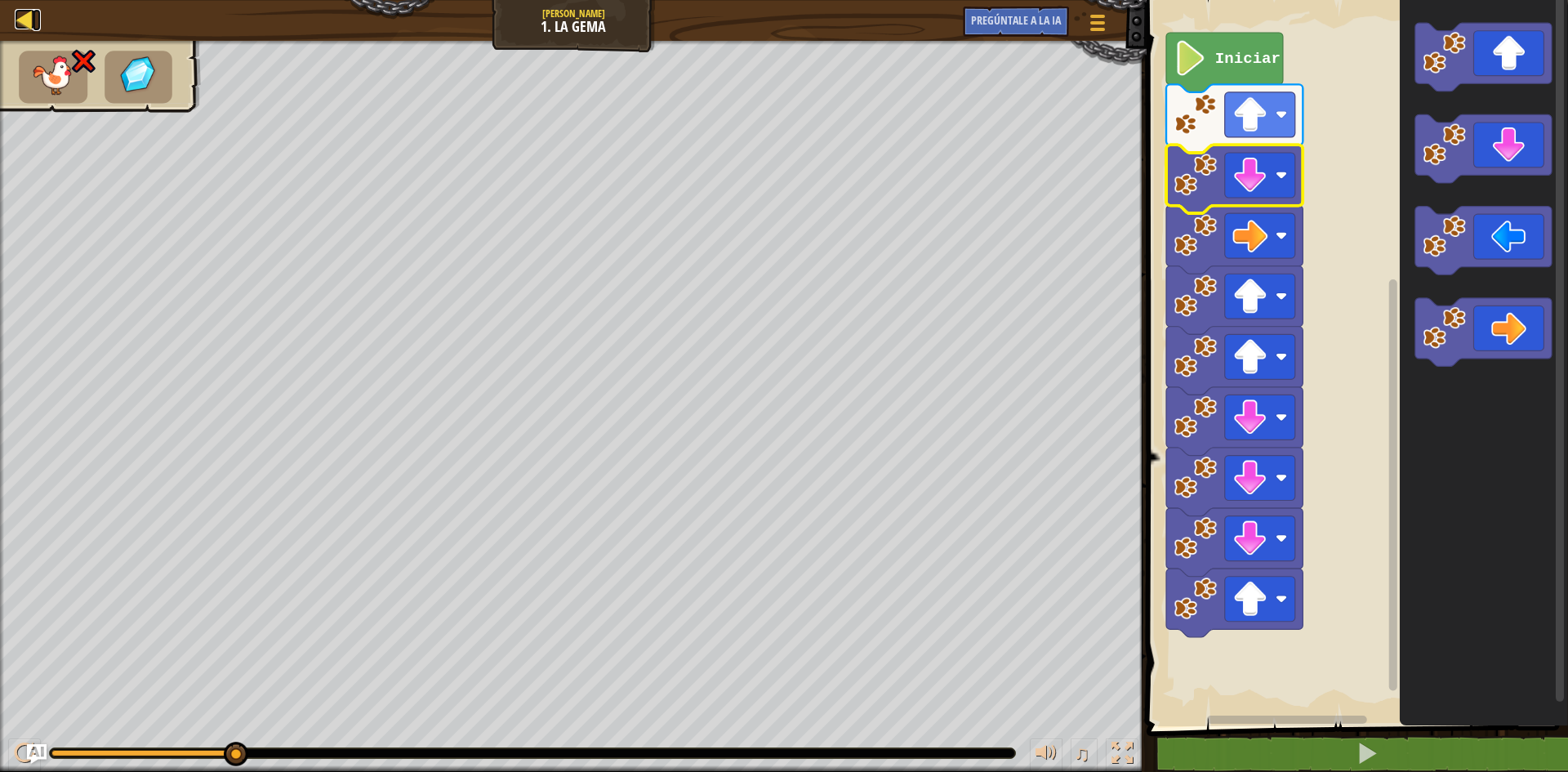
click at [28, 25] on div at bounding box center [25, 19] width 20 height 20
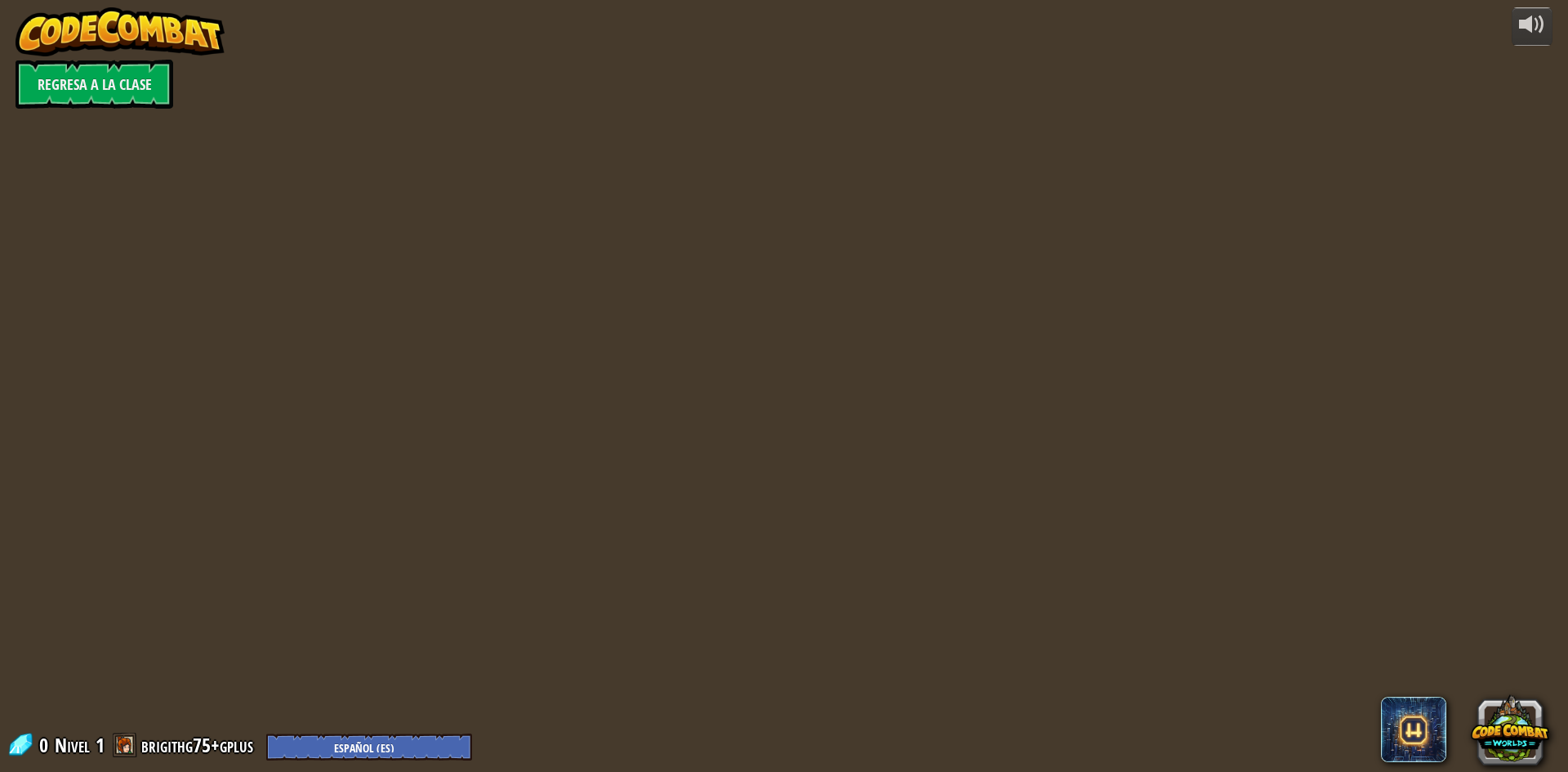
select select "es-ES"
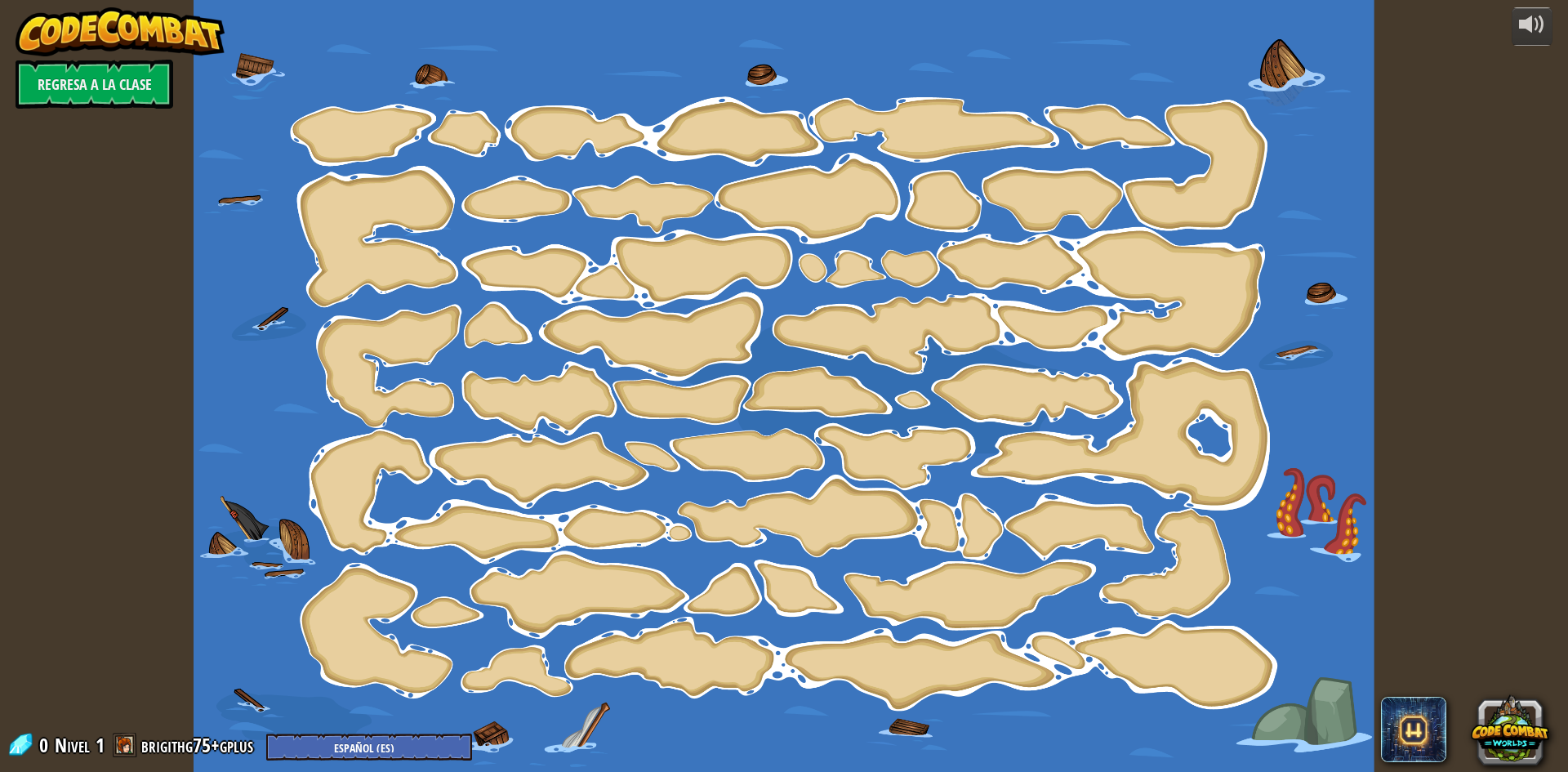
select select "es-ES"
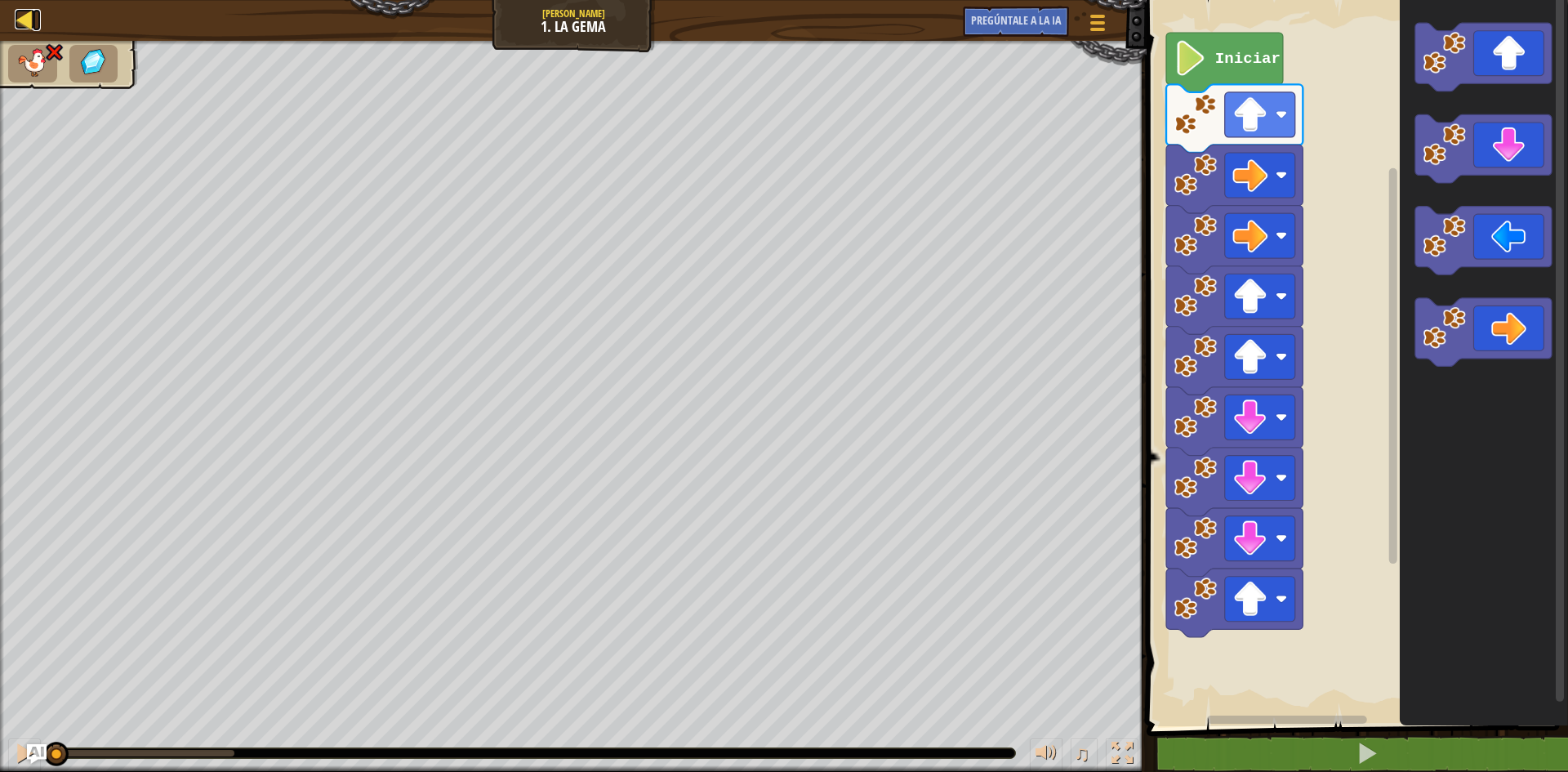
click at [19, 17] on div at bounding box center [25, 19] width 20 height 20
select select "es-ES"
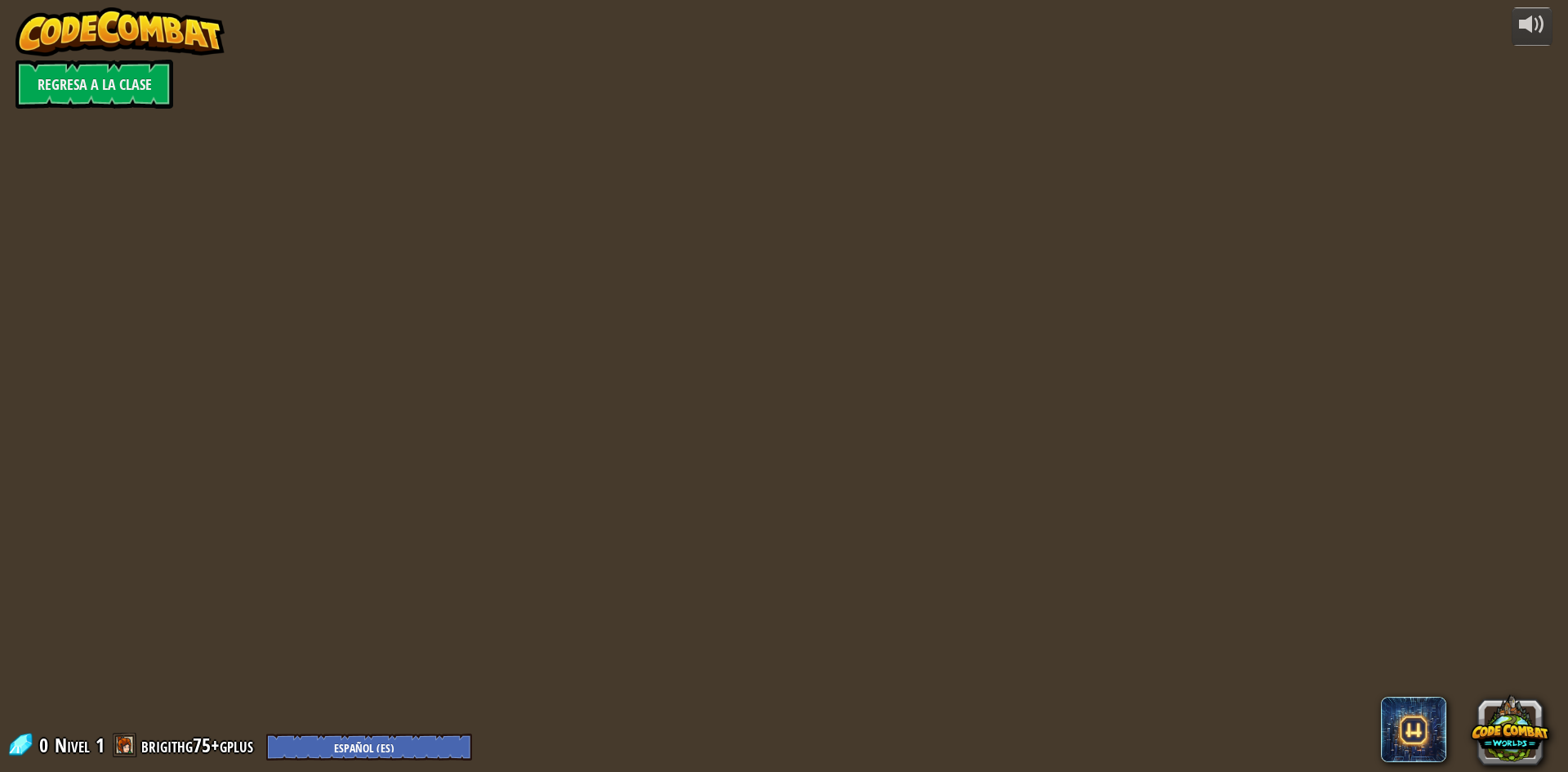
select select "es-ES"
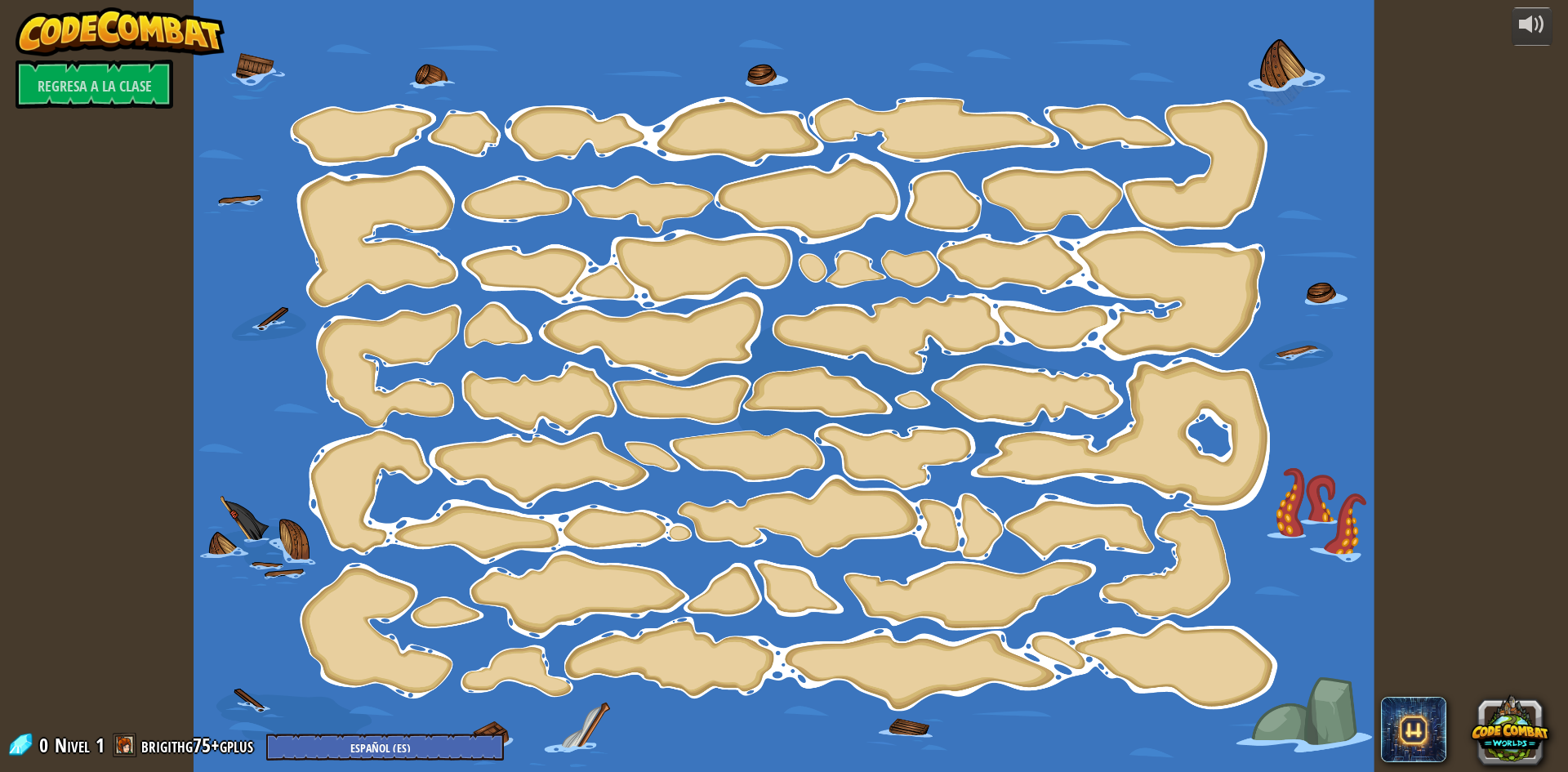
select select "es-ES"
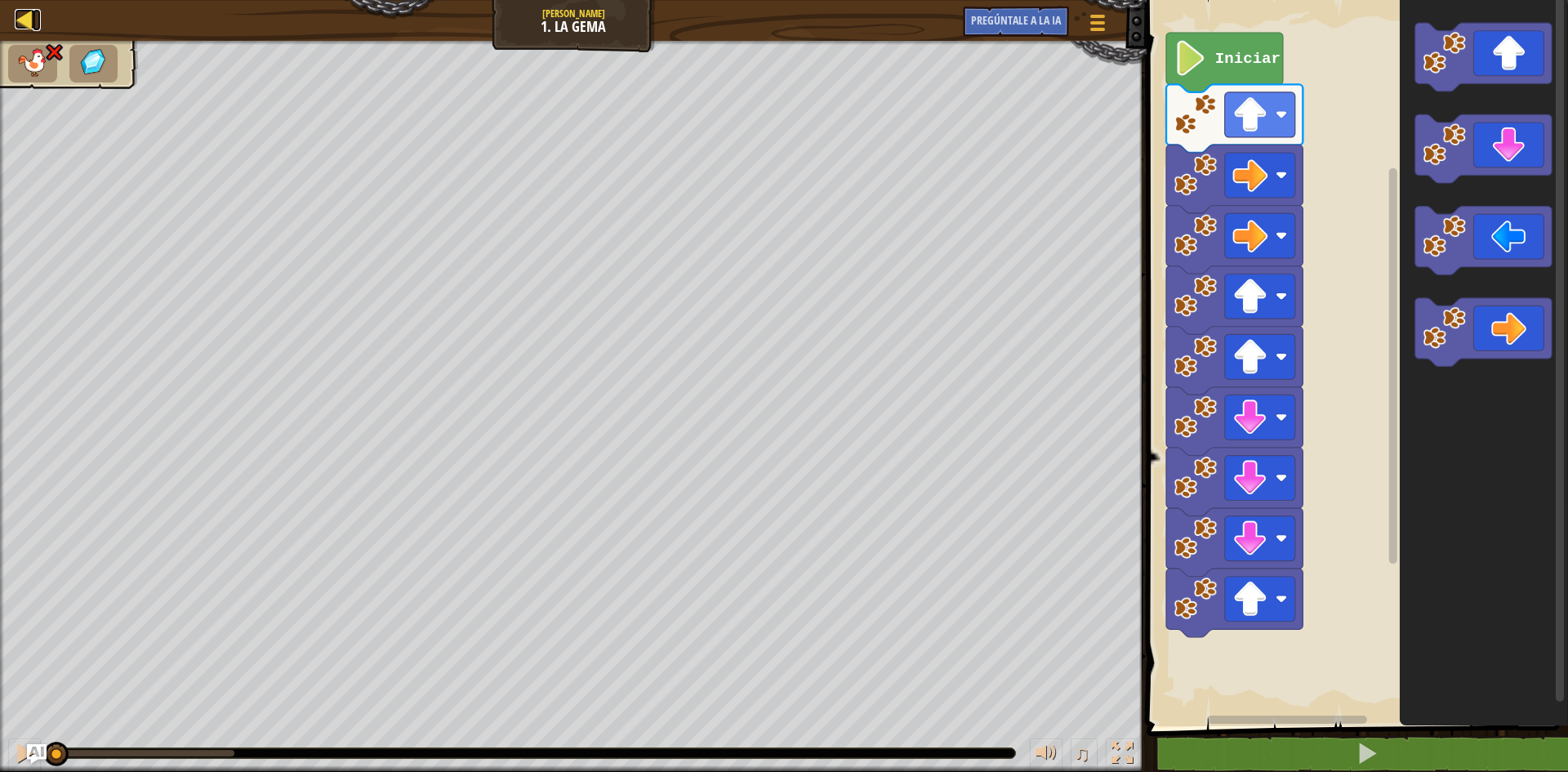
click at [19, 18] on div at bounding box center [25, 19] width 20 height 20
select select "es-ES"
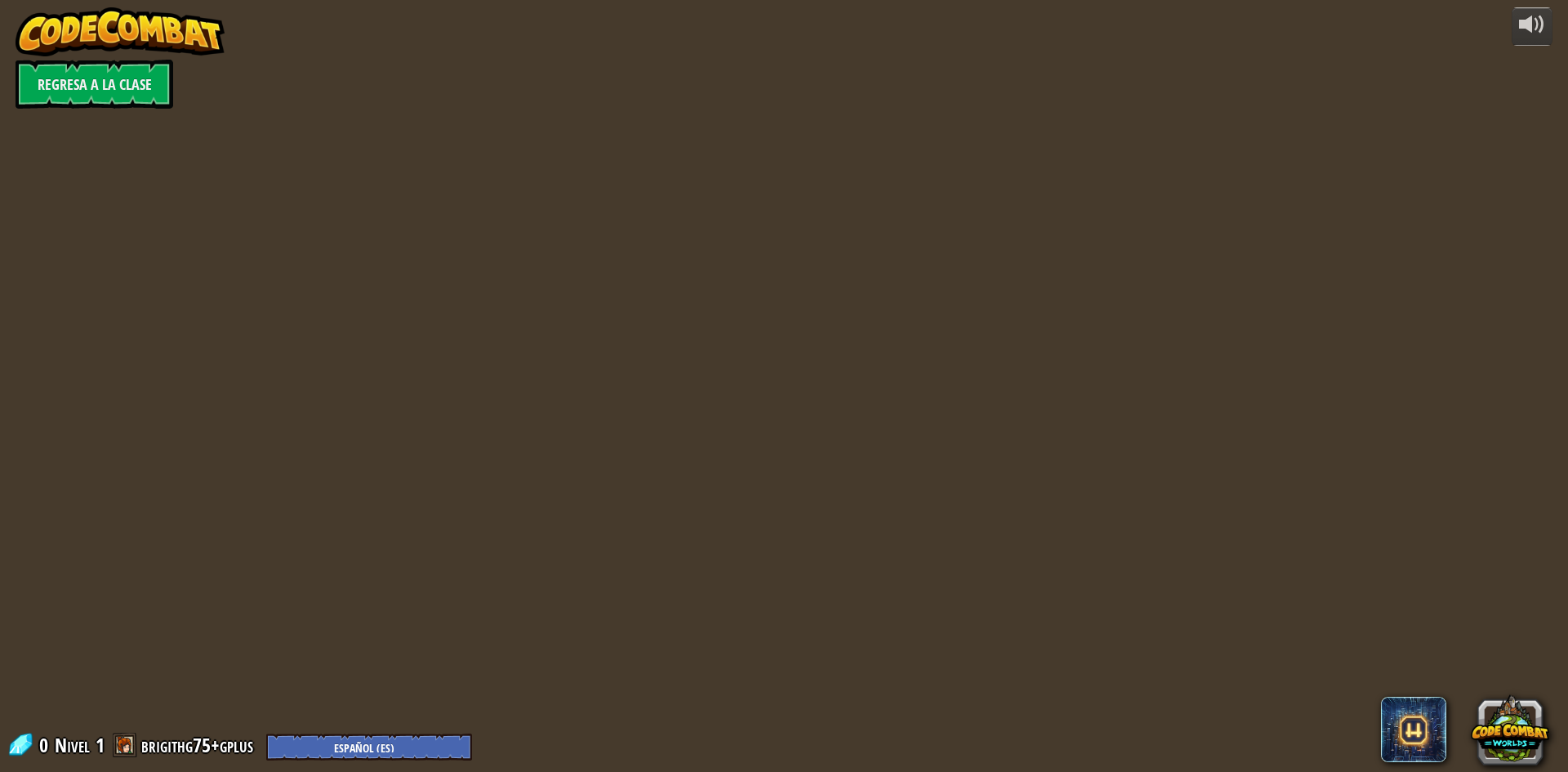
select select "es-ES"
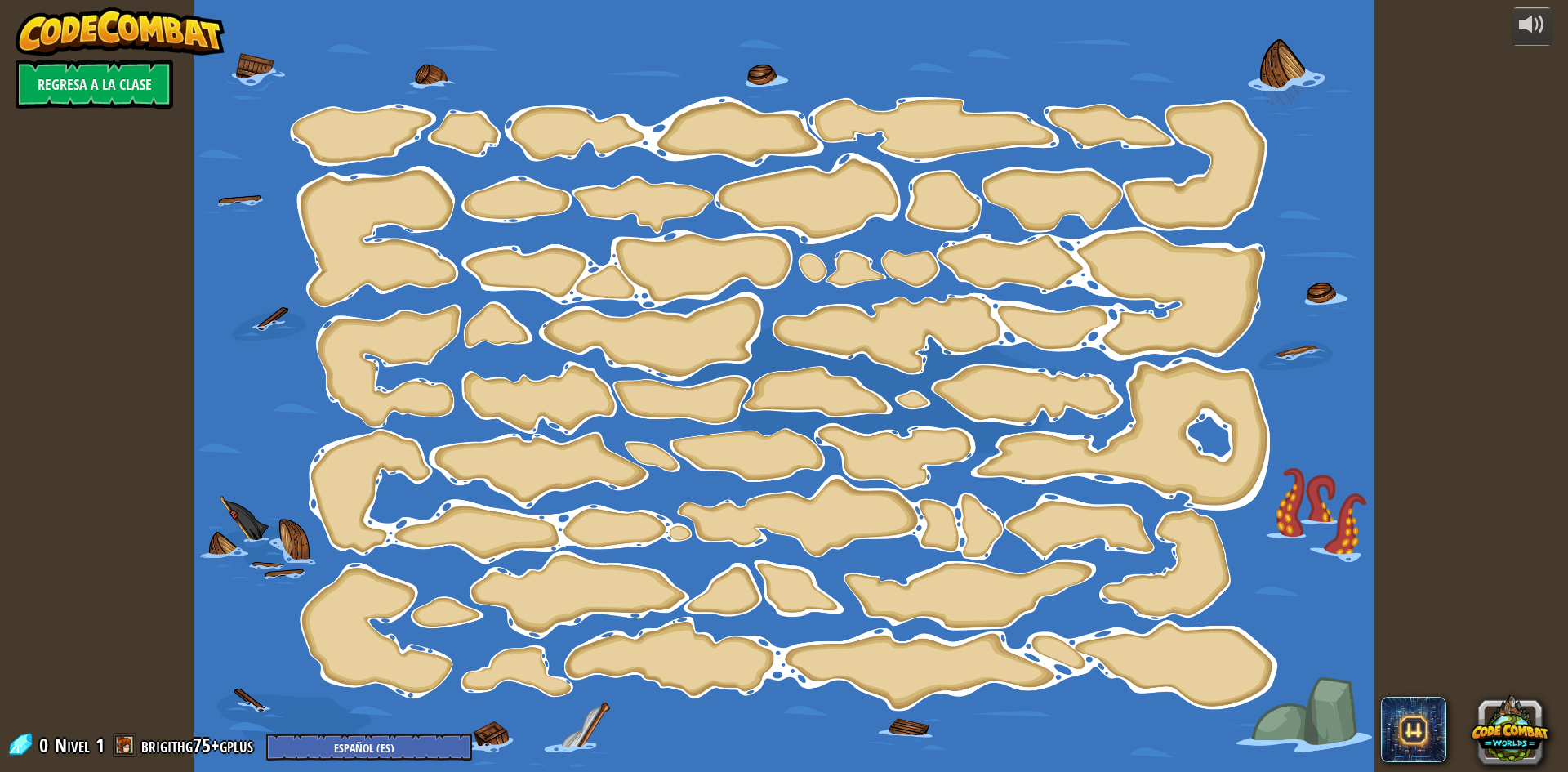
select select "es-ES"
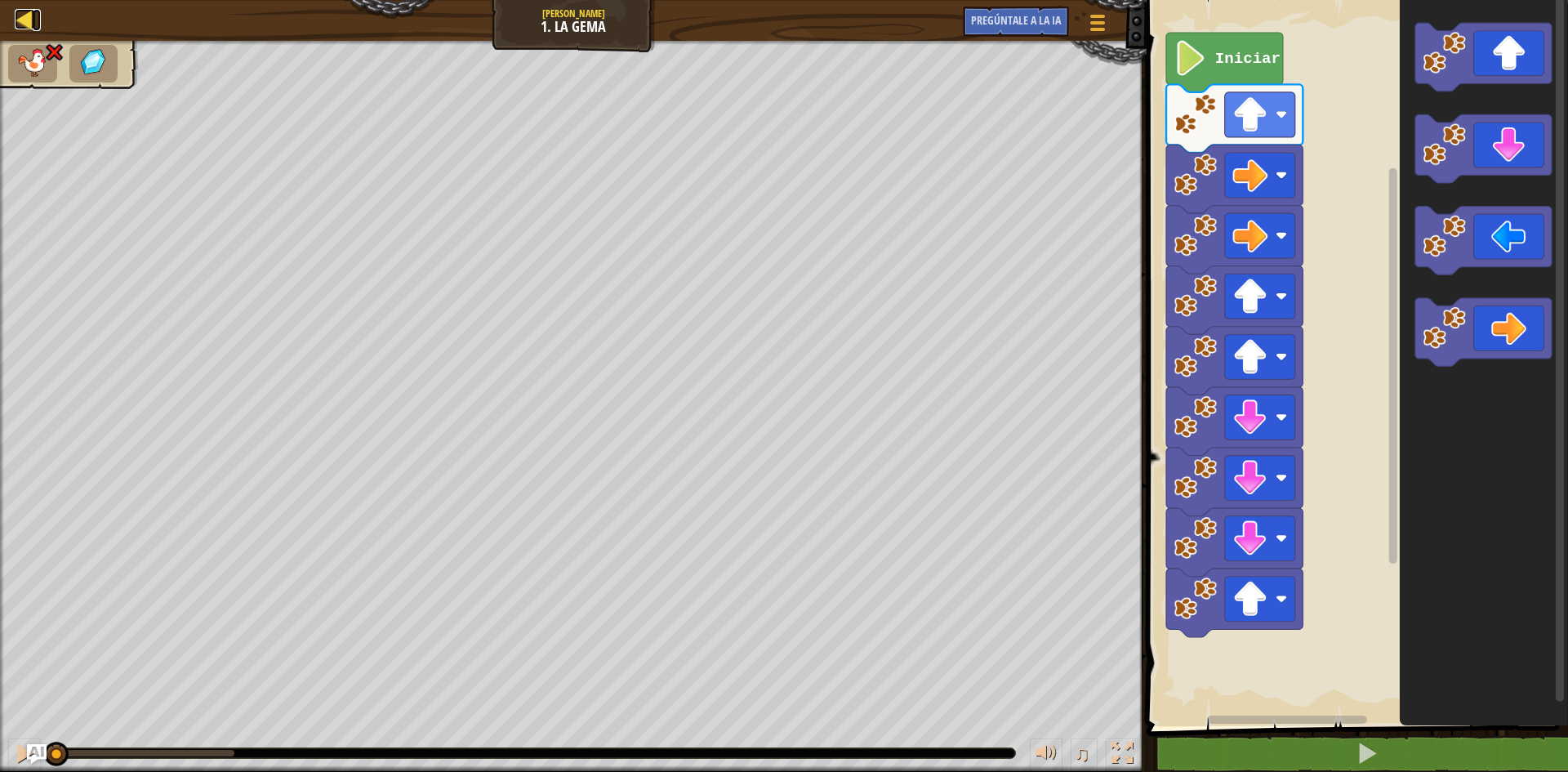
click at [16, 19] on div at bounding box center [25, 19] width 20 height 20
select select "es-ES"
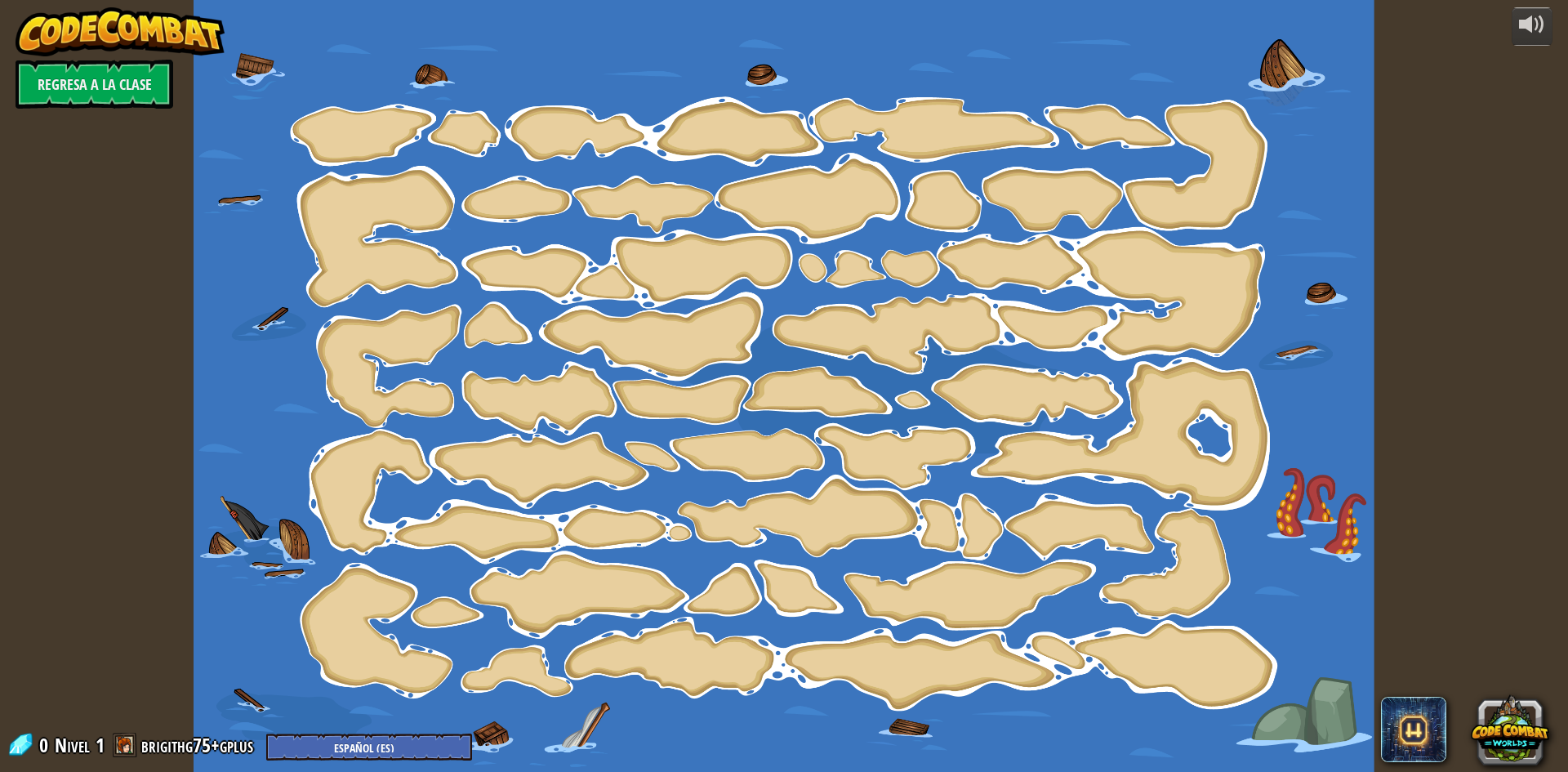
select select "es-ES"
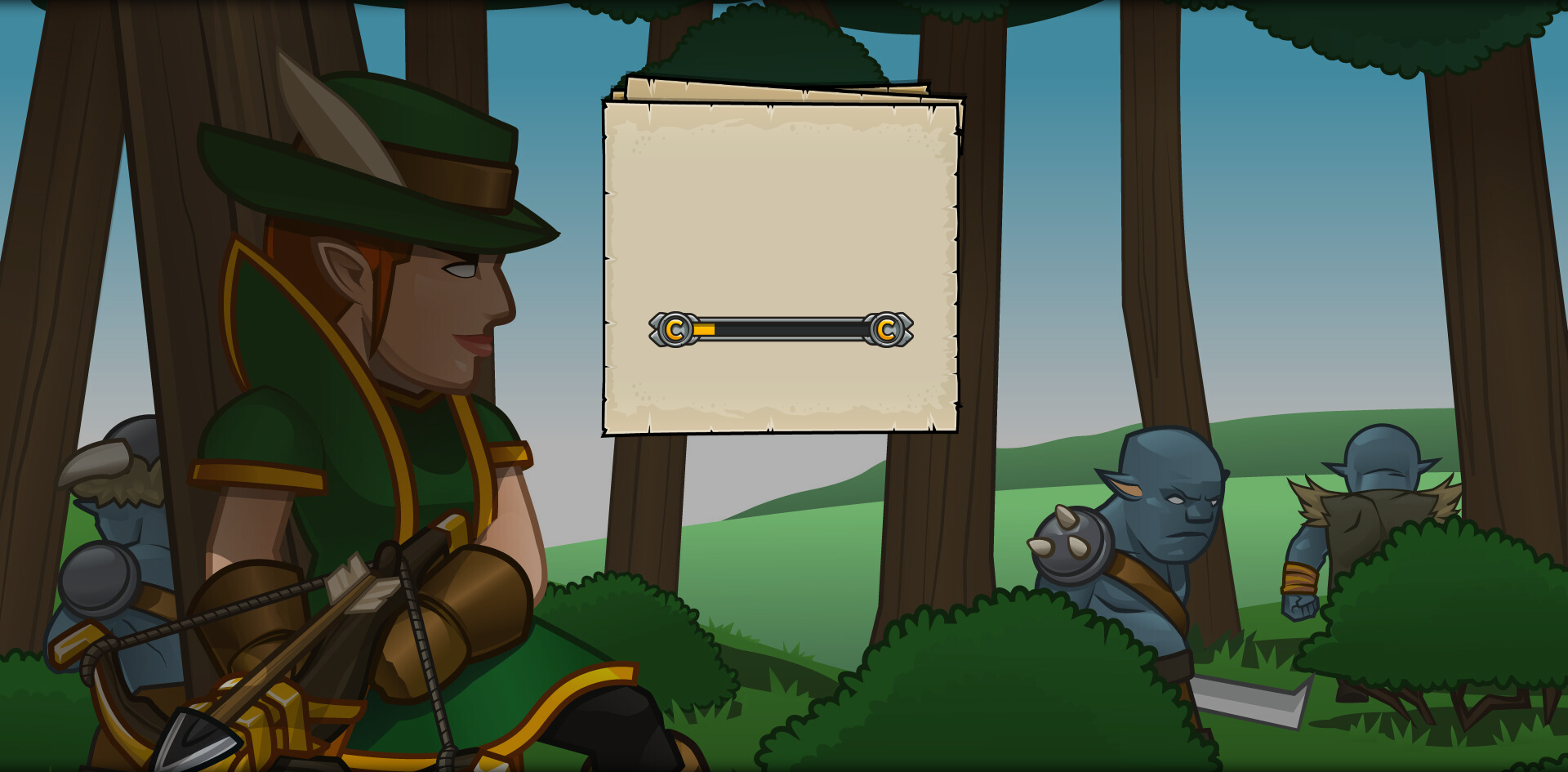
select select "es-ES"
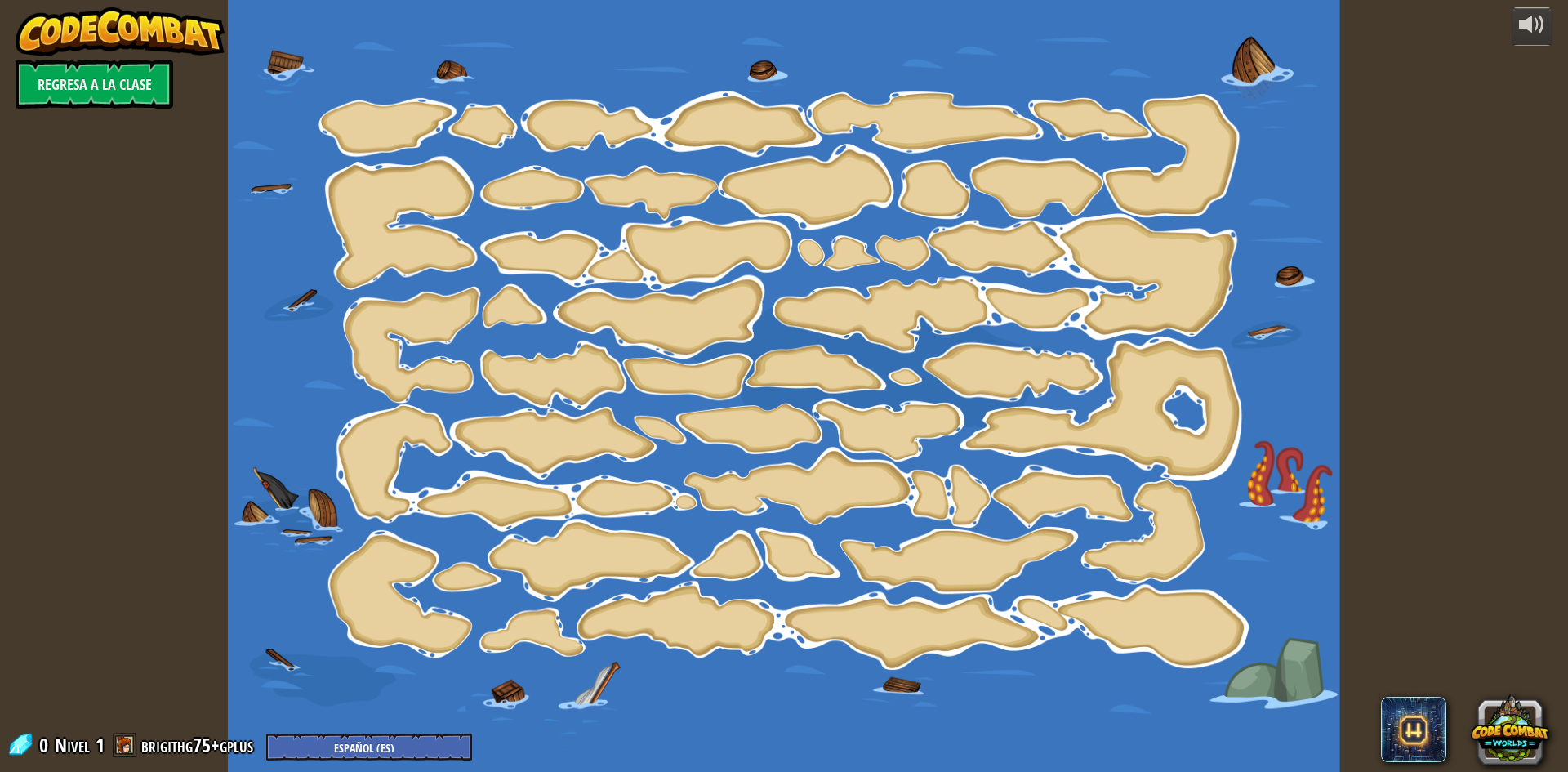
select select "es-ES"
